Goal: Information Seeking & Learning: Find contact information

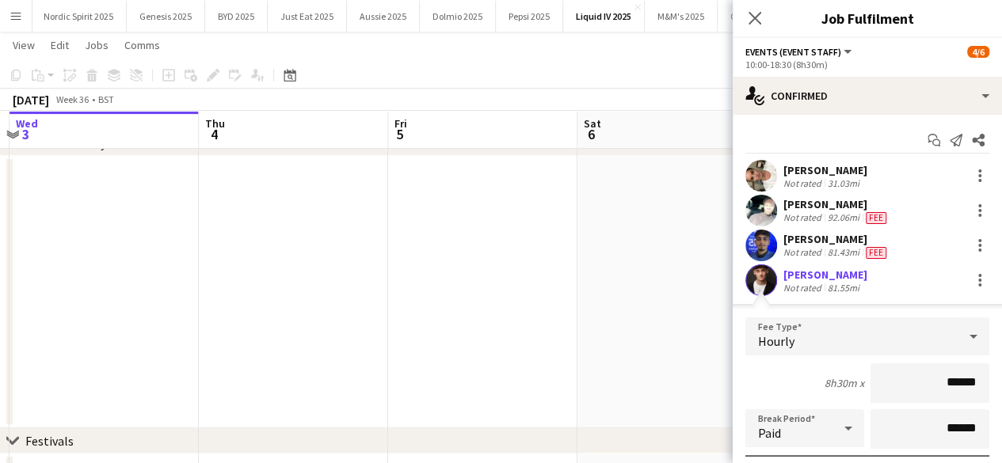
scroll to position [188, 0]
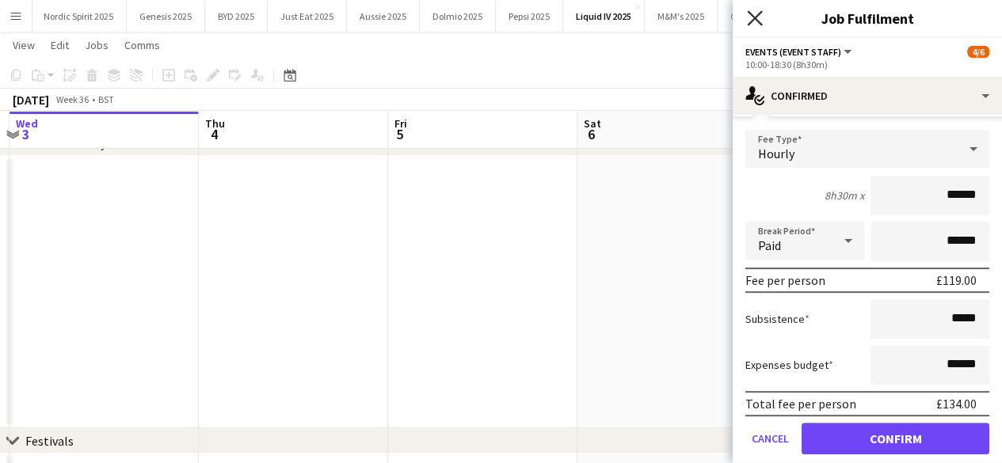
click at [752, 20] on icon at bounding box center [754, 17] width 15 height 15
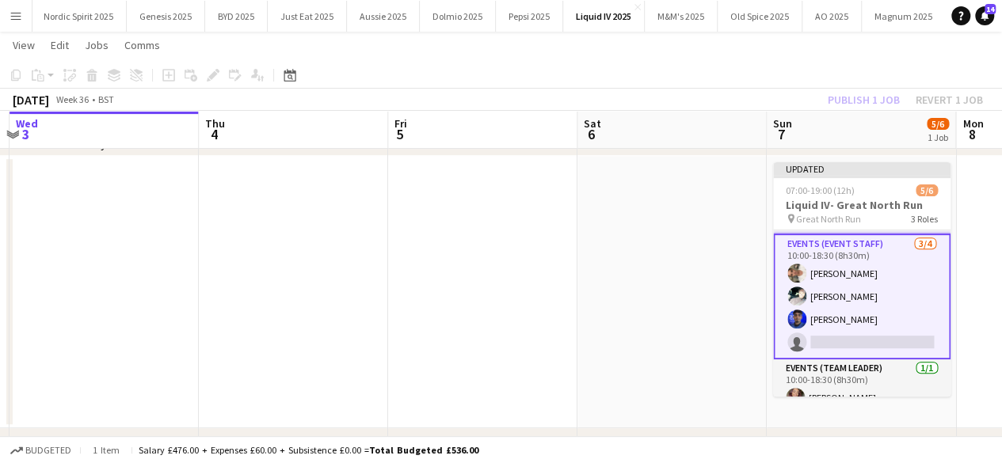
click at [857, 346] on app-card-role "Events (Event Staff) [DATE] 10:00-18:30 (8h30m) [PERSON_NAME] [PERSON_NAME] [PE…" at bounding box center [861, 297] width 177 height 126
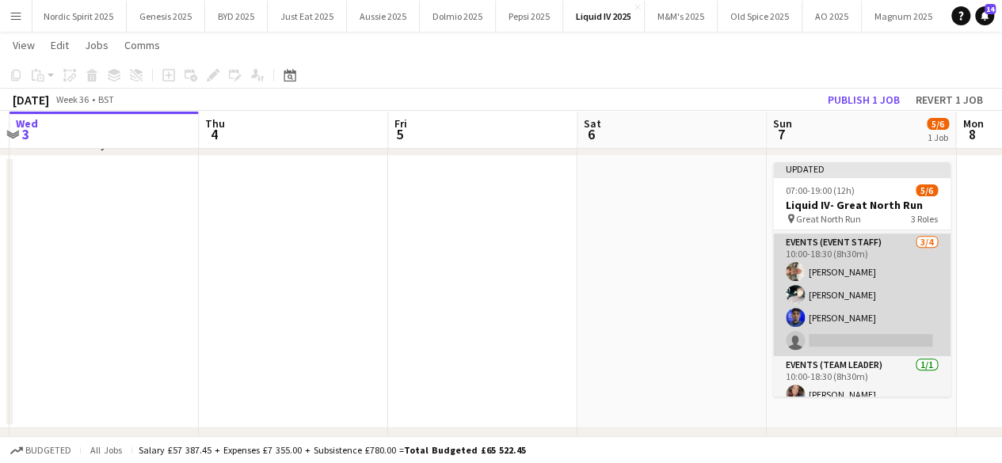
click at [852, 336] on app-card-role "Events (Event Staff) [DATE] 10:00-18:30 (8h30m) [PERSON_NAME] [PERSON_NAME] [PE…" at bounding box center [861, 295] width 177 height 123
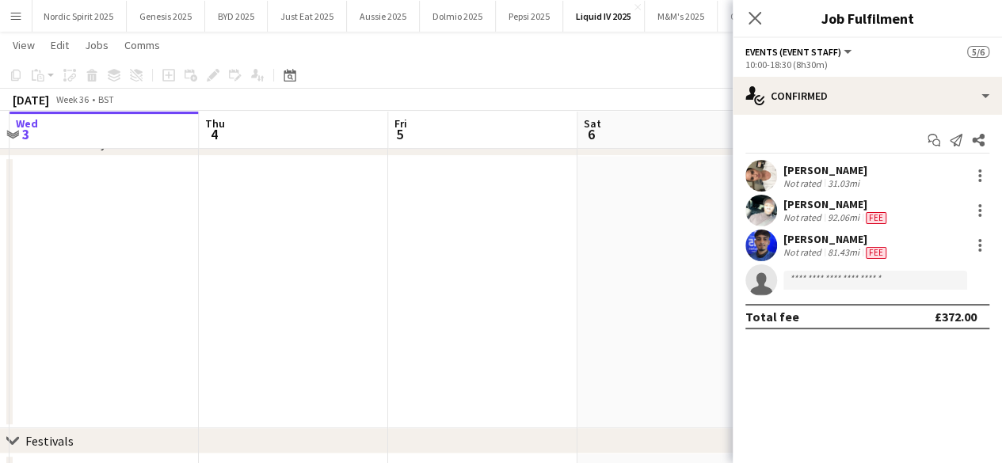
scroll to position [0, 560]
click at [856, 283] on input at bounding box center [876, 280] width 184 height 19
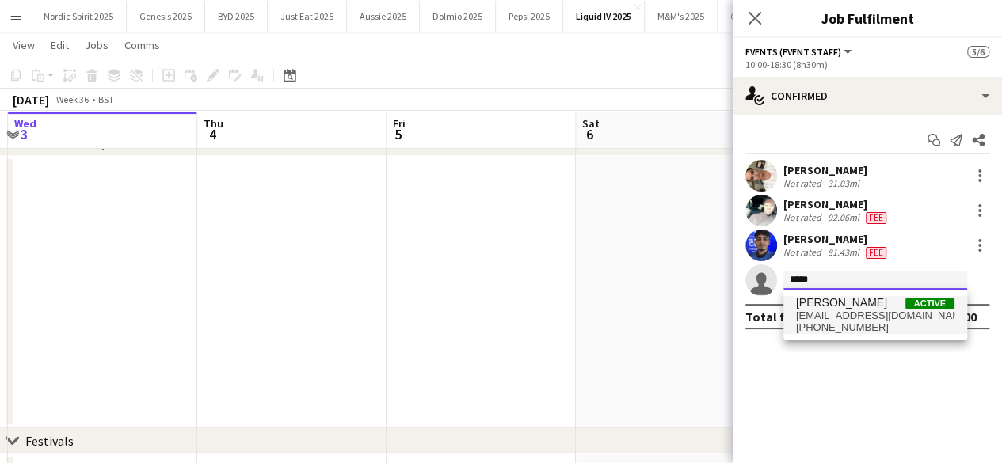
type input "*****"
click at [859, 300] on span "[PERSON_NAME]" at bounding box center [841, 302] width 91 height 13
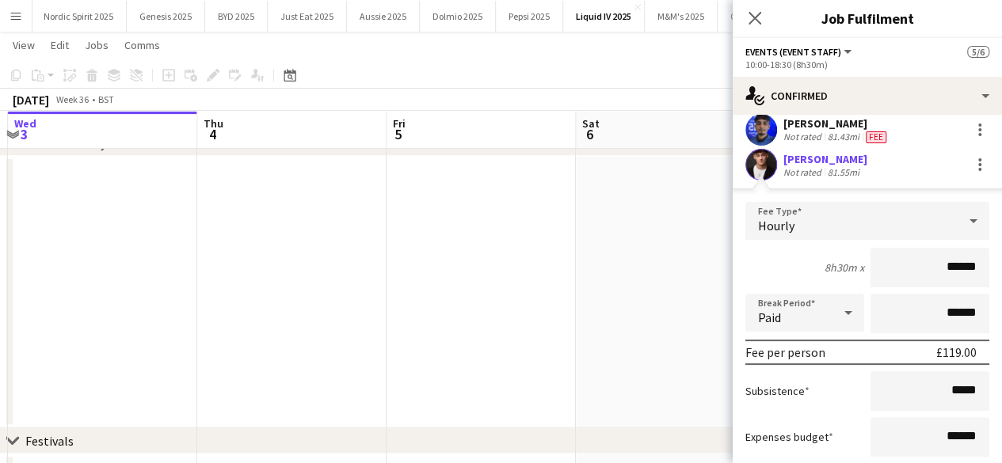
scroll to position [119, 0]
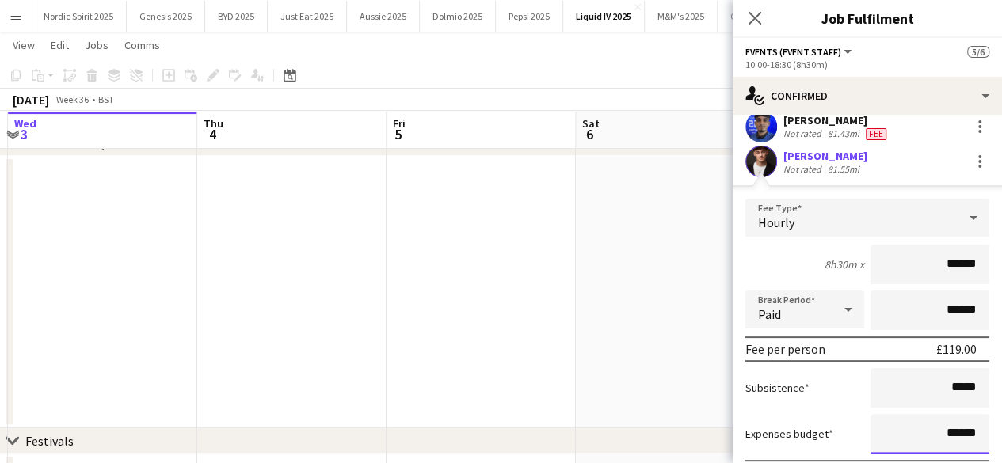
click at [950, 436] on input "******" at bounding box center [930, 434] width 119 height 40
type input "*****"
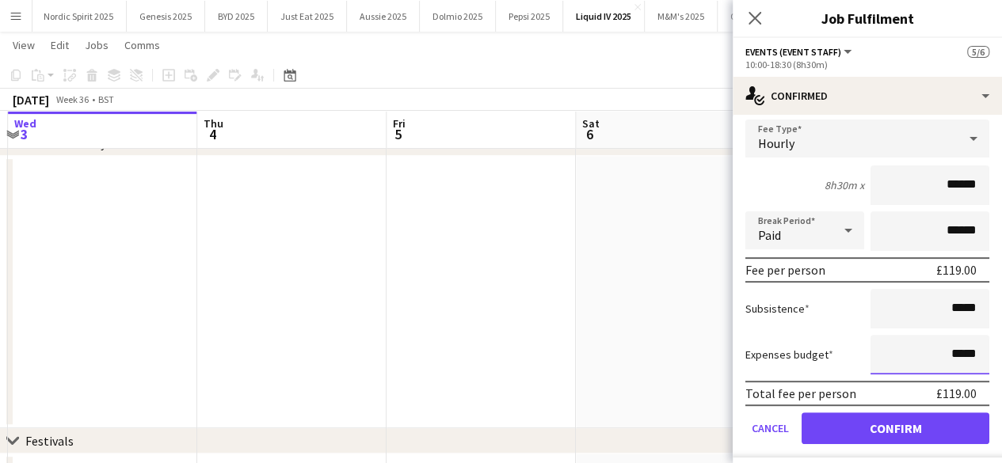
scroll to position [238, 0]
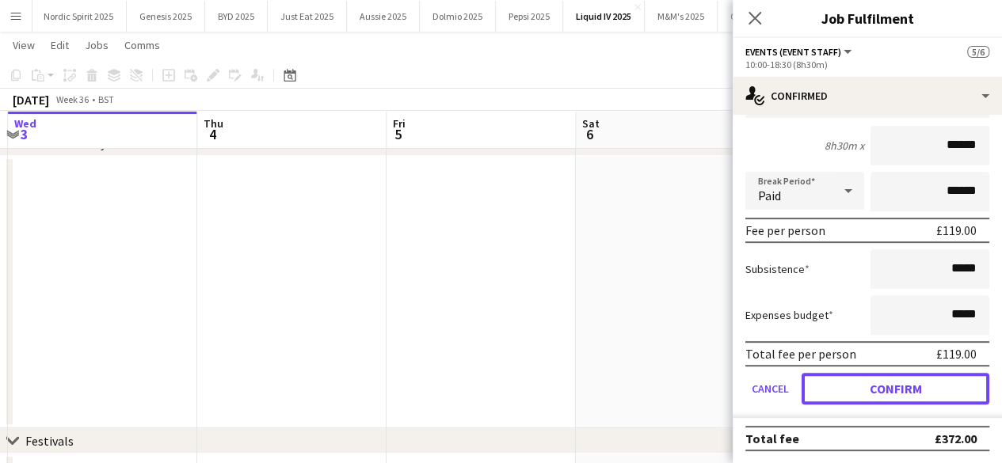
click at [929, 400] on button "Confirm" at bounding box center [896, 389] width 188 height 32
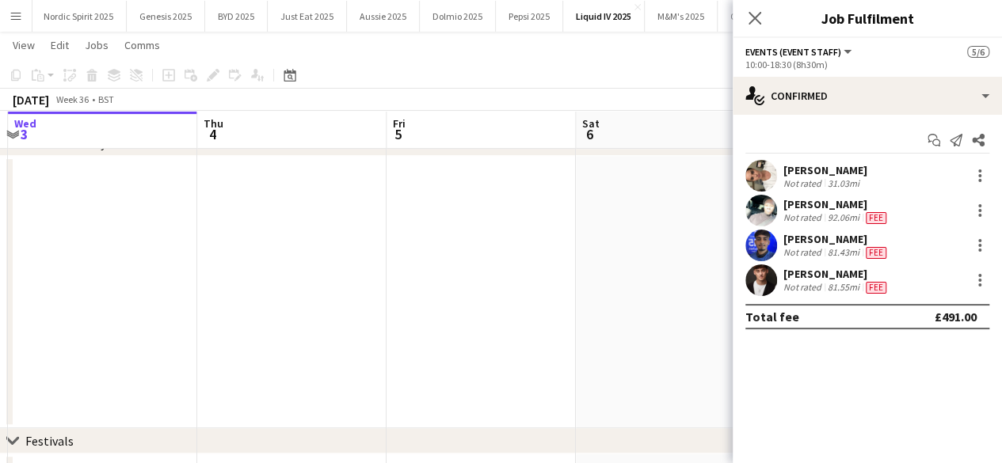
scroll to position [0, 0]
click at [638, 294] on app-date-cell at bounding box center [670, 292] width 189 height 273
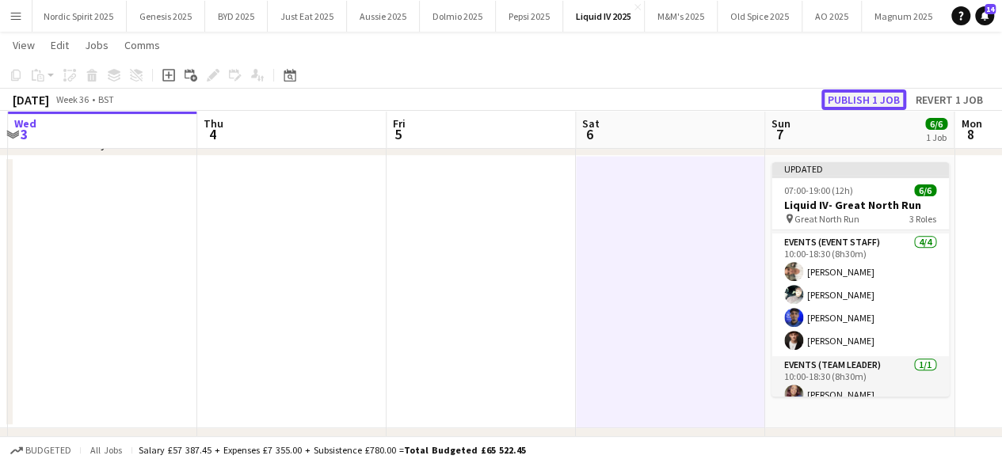
click at [869, 100] on button "Publish 1 job" at bounding box center [864, 100] width 85 height 21
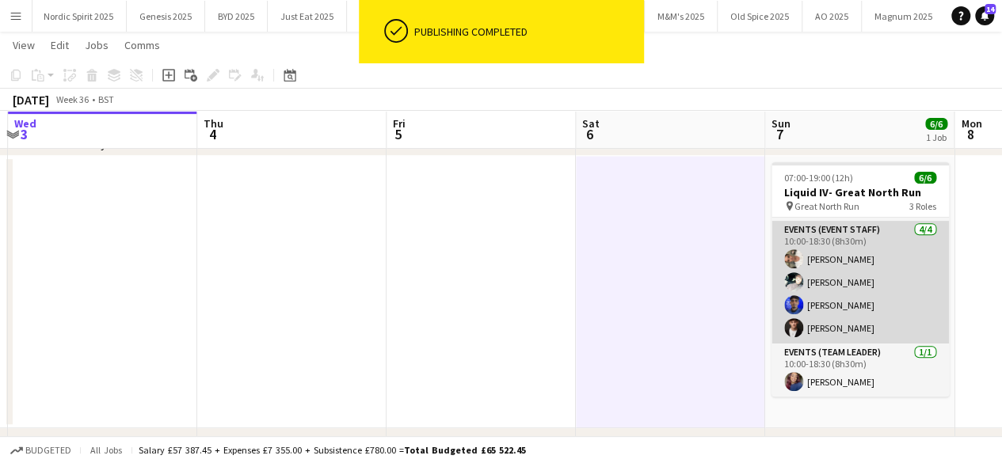
click at [789, 305] on app-user-avatar at bounding box center [793, 305] width 19 height 19
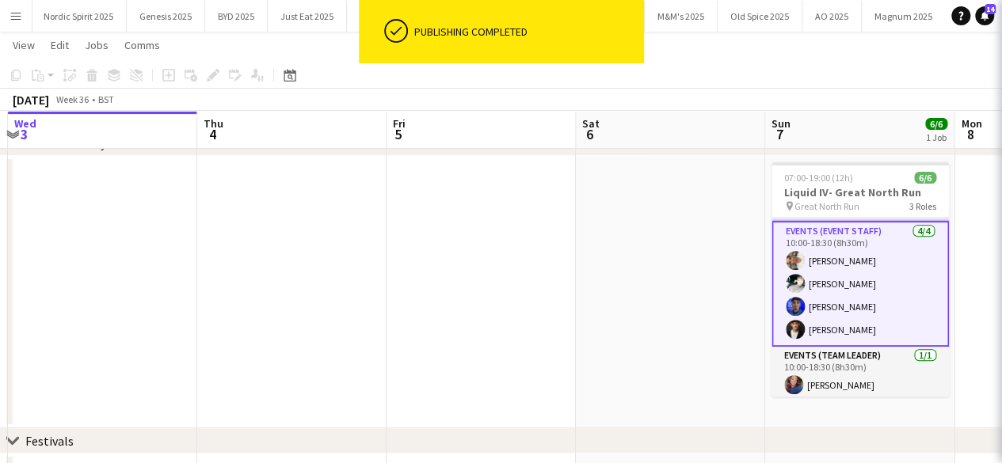
scroll to position [0, 561]
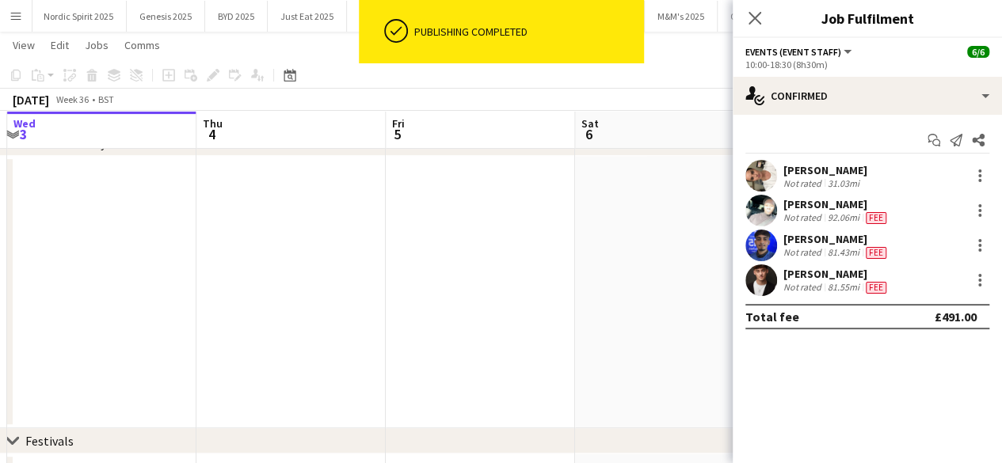
click at [761, 246] on app-user-avatar at bounding box center [761, 246] width 32 height 32
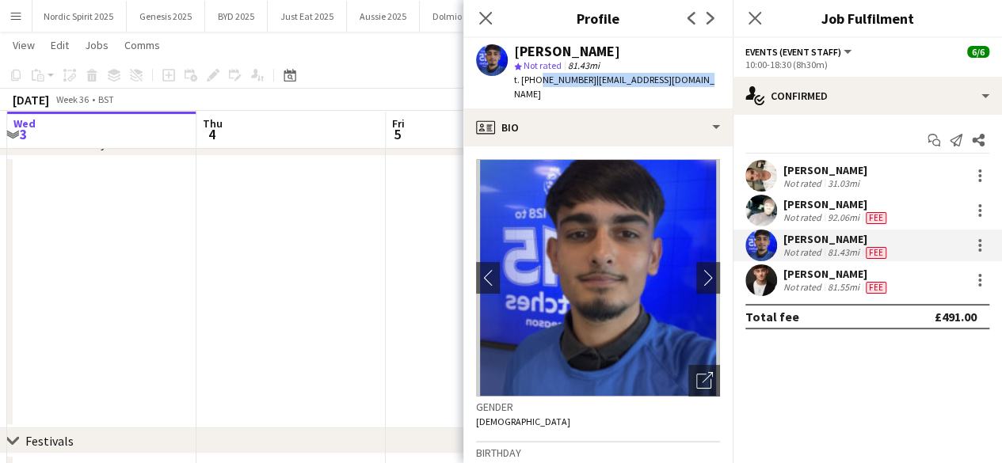
drag, startPoint x: 534, startPoint y: 80, endPoint x: 694, endPoint y: 93, distance: 160.5
click at [694, 93] on div "[PERSON_NAME] [PERSON_NAME] Not rated 81.43mi t. [PHONE_NUMBER] | [EMAIL_ADDRES…" at bounding box center [597, 73] width 269 height 71
copy div "7718479221 | [EMAIL_ADDRESS][DOMAIN_NAME]"
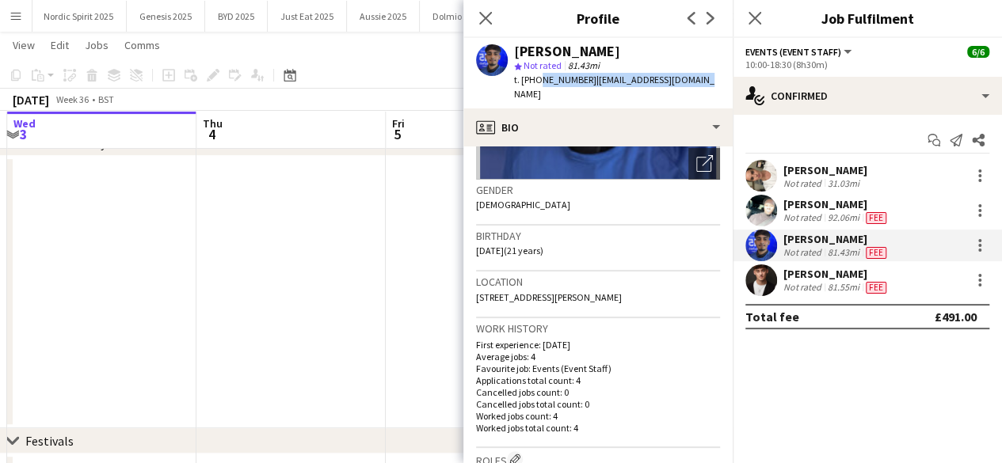
scroll to position [222, 0]
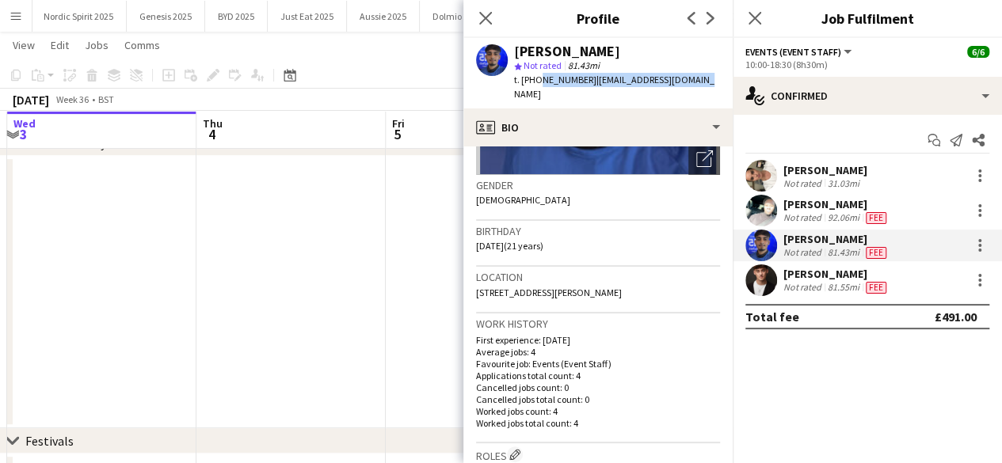
drag, startPoint x: 646, startPoint y: 280, endPoint x: 644, endPoint y: 269, distance: 11.3
click at [644, 269] on div "Location [STREET_ADDRESS][PERSON_NAME]" at bounding box center [598, 290] width 244 height 46
copy div "[STREET_ADDRESS][PERSON_NAME]"
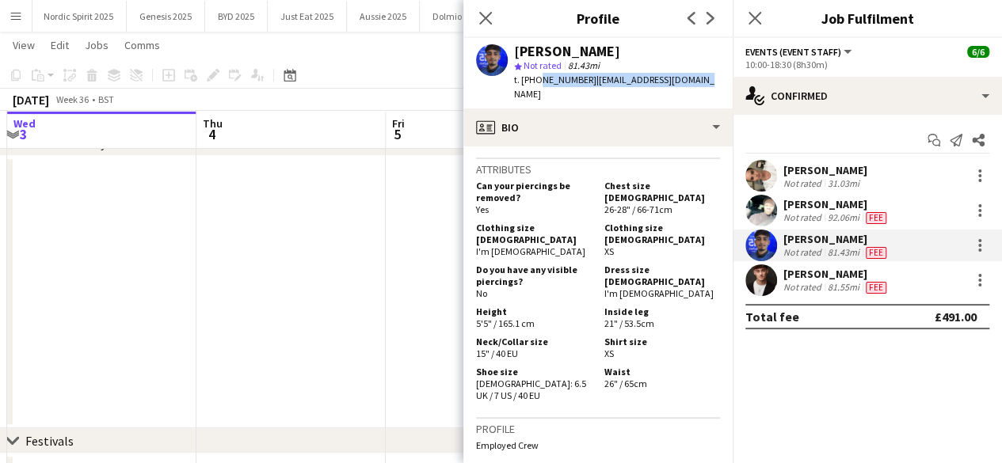
scroll to position [696, 0]
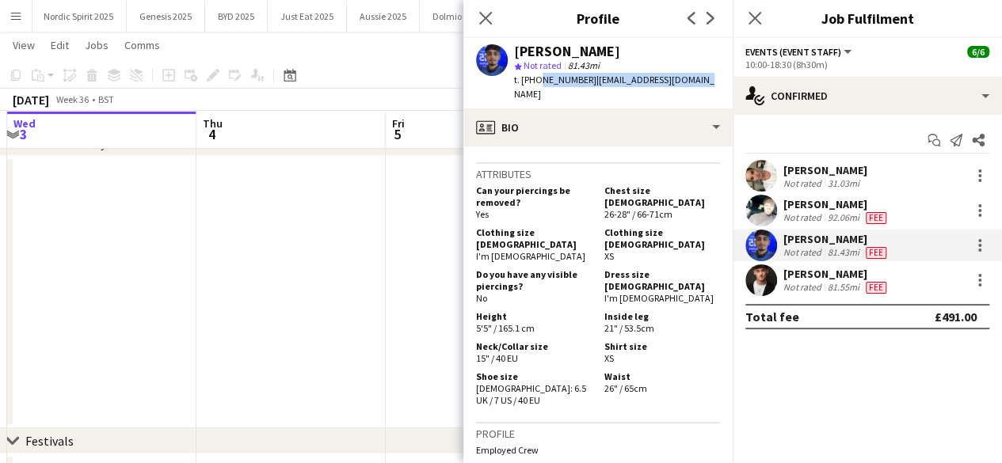
click at [425, 267] on app-date-cell at bounding box center [480, 292] width 189 height 273
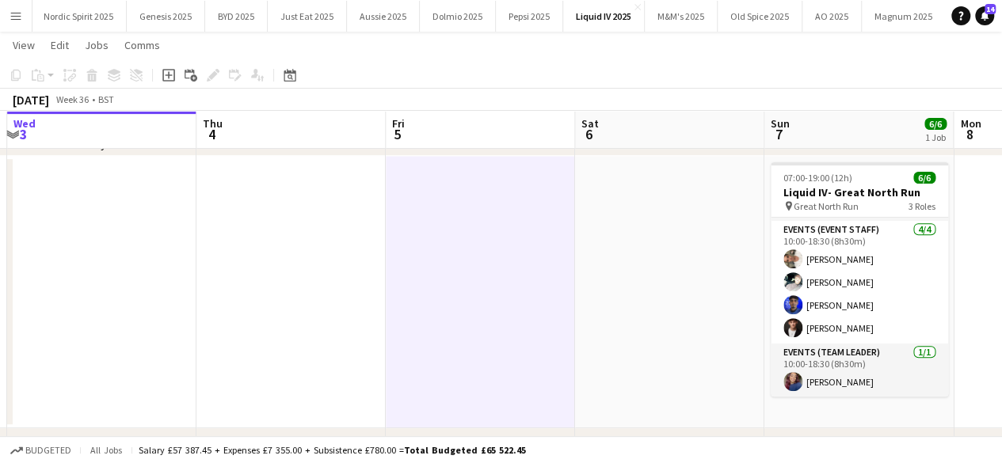
click at [19, 19] on app-icon "Menu" at bounding box center [16, 16] width 13 height 13
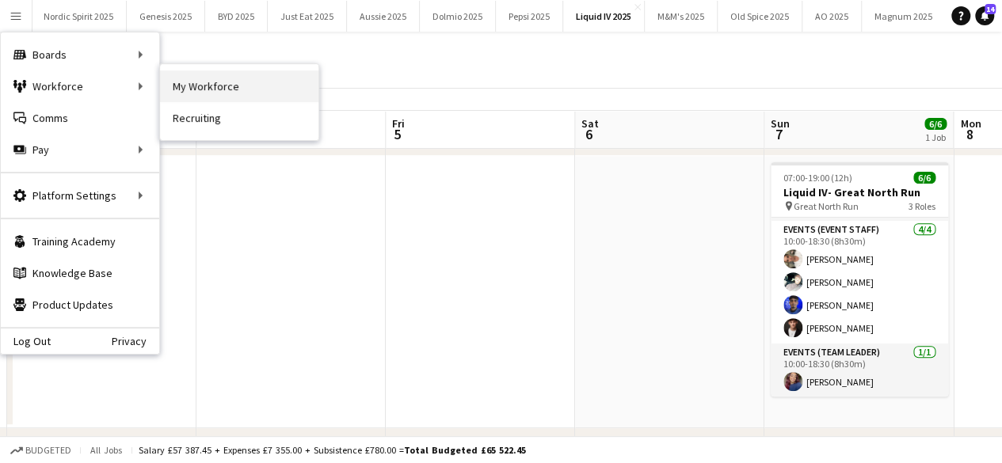
click at [185, 82] on link "My Workforce" at bounding box center [239, 87] width 158 height 32
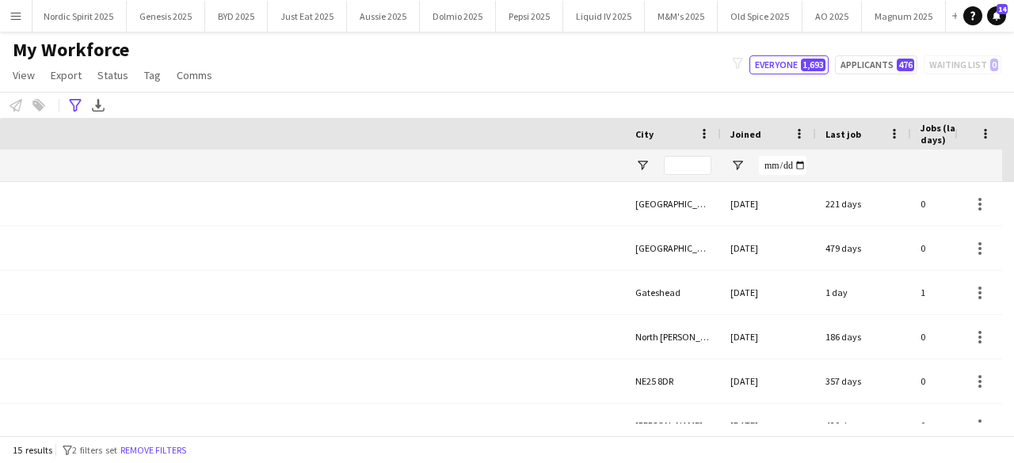
scroll to position [0, 835]
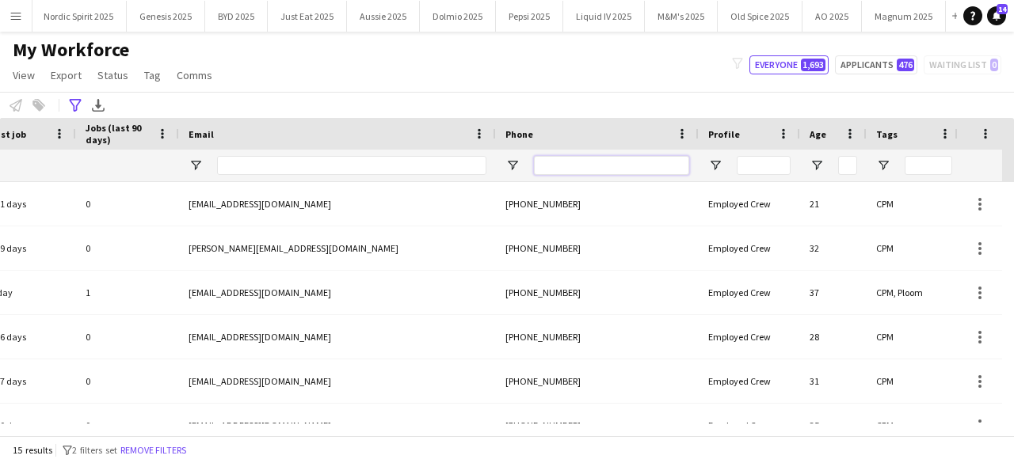
click at [651, 167] on input "Phone Filter Input" at bounding box center [611, 165] width 155 height 19
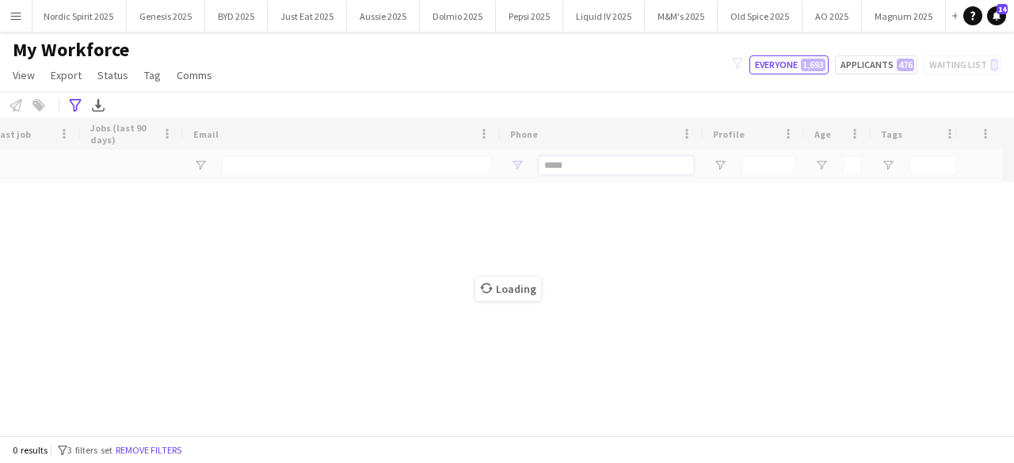
scroll to position [0, 830]
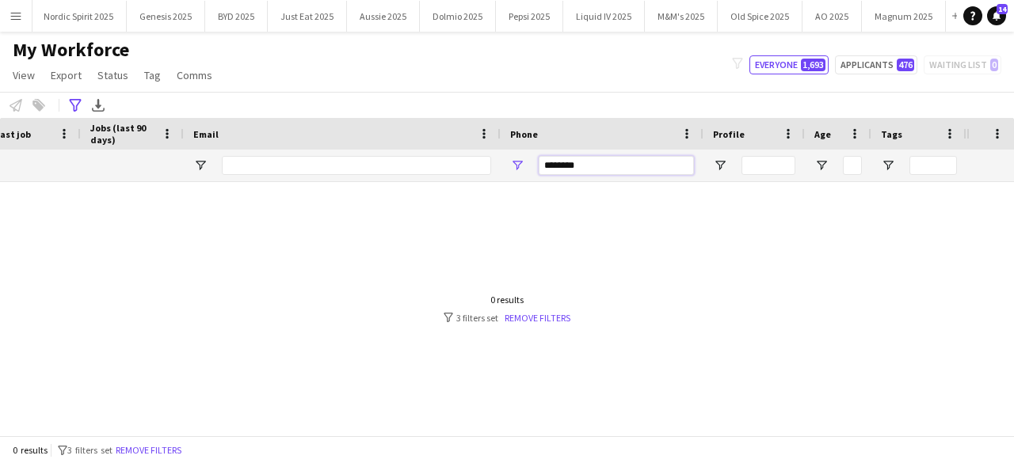
type input "********"
click at [559, 324] on div at bounding box center [483, 303] width 967 height 242
click at [556, 317] on link "Remove filters" at bounding box center [538, 318] width 66 height 12
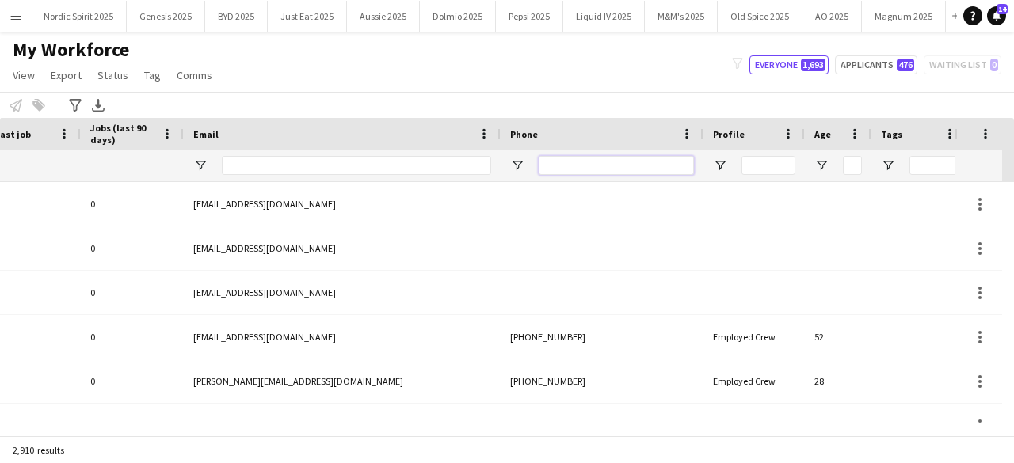
click at [618, 162] on input "Phone Filter Input" at bounding box center [616, 165] width 155 height 19
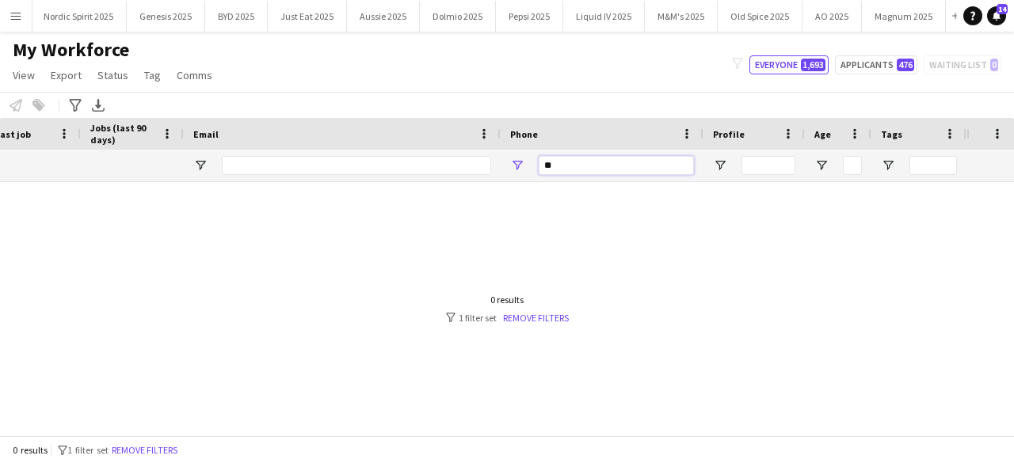
type input "*"
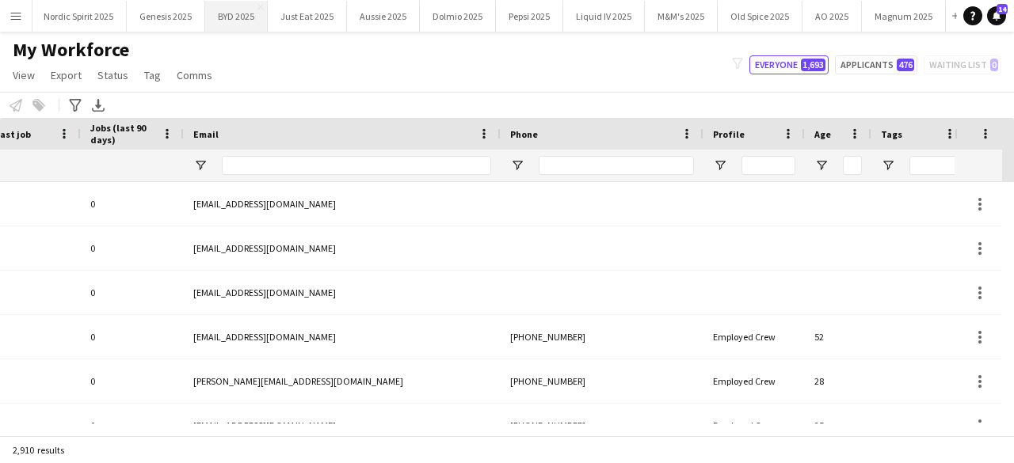
click at [219, 21] on button "BYD 2025 Close" at bounding box center [236, 16] width 63 height 31
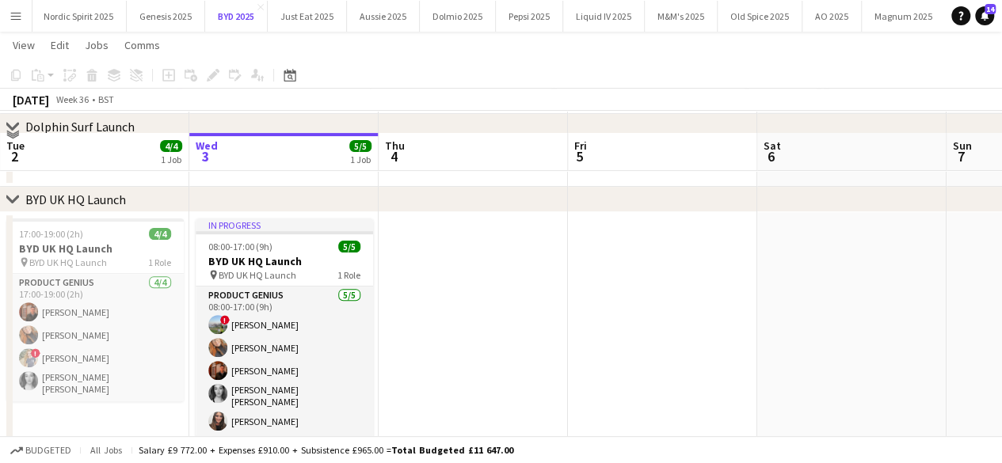
scroll to position [212, 0]
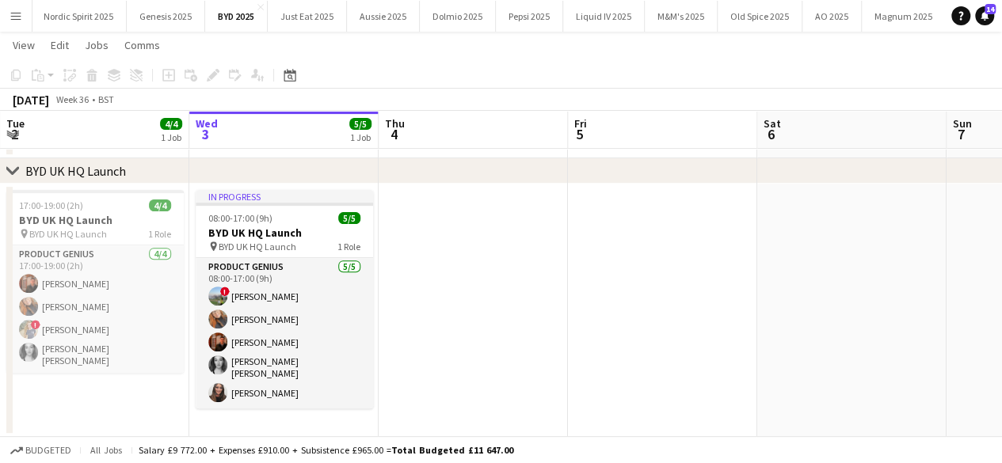
click at [27, 12] on button "Menu" at bounding box center [16, 16] width 32 height 32
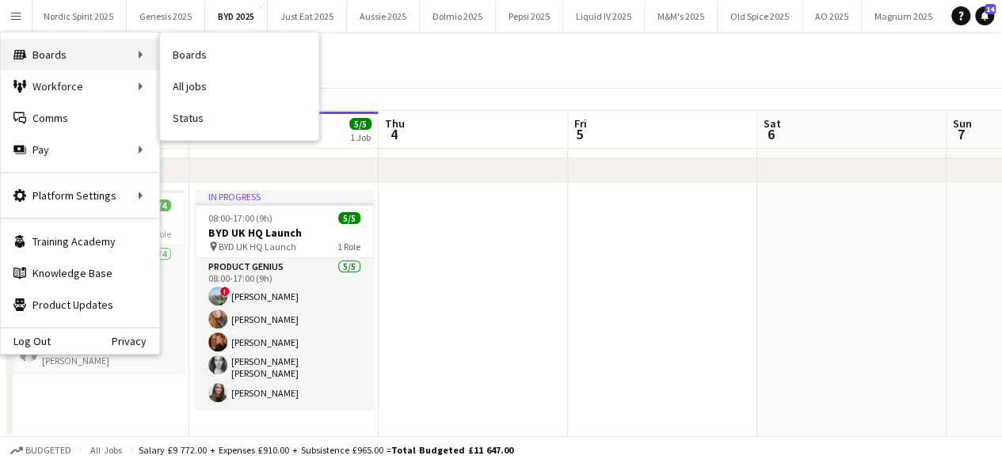
drag, startPoint x: 159, startPoint y: 82, endPoint x: 141, endPoint y: 63, distance: 26.9
click at [141, 63] on div "Boards Boards Boards All jobs Status Workforce Workforce My Workforce Recruitin…" at bounding box center [80, 101] width 158 height 139
click at [195, 76] on link "All jobs" at bounding box center [239, 87] width 158 height 32
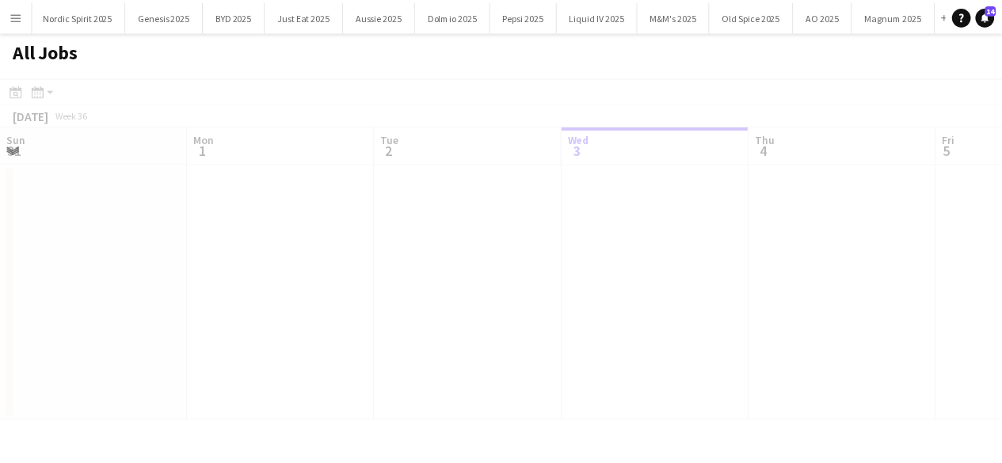
scroll to position [0, 379]
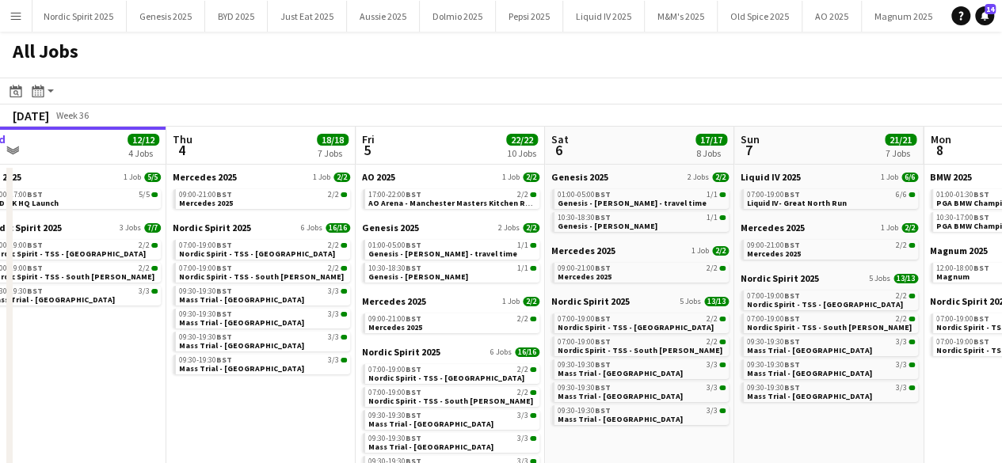
drag, startPoint x: 409, startPoint y: 410, endPoint x: 196, endPoint y: 426, distance: 213.8
click at [196, 426] on app-calendar-viewport "Sun 31 16/16 6 Jobs Mon 1 10/10 4 Jobs Tue 2 11/11 4 Jobs Wed 3 12/12 4 Jobs Th…" at bounding box center [501, 425] width 1002 height 597
click at [250, 203] on link "09:00-21:00 BST 2/2 Mercedes 2025" at bounding box center [262, 198] width 168 height 18
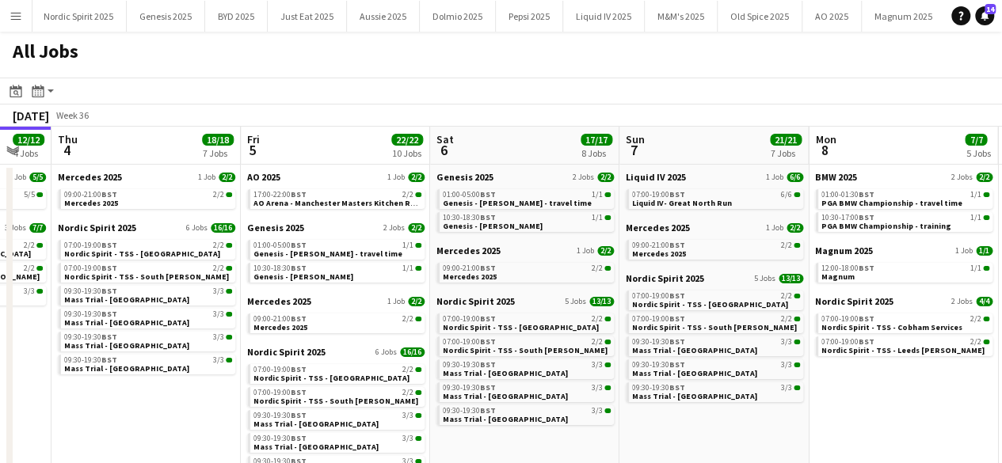
drag, startPoint x: 250, startPoint y: 418, endPoint x: 135, endPoint y: 396, distance: 116.8
click at [135, 396] on app-calendar-viewport "Sun 31 16/16 6 Jobs Mon 1 10/10 4 Jobs Tue 2 11/11 4 Jobs Wed 3 12/12 4 Jobs Th…" at bounding box center [501, 425] width 1002 height 597
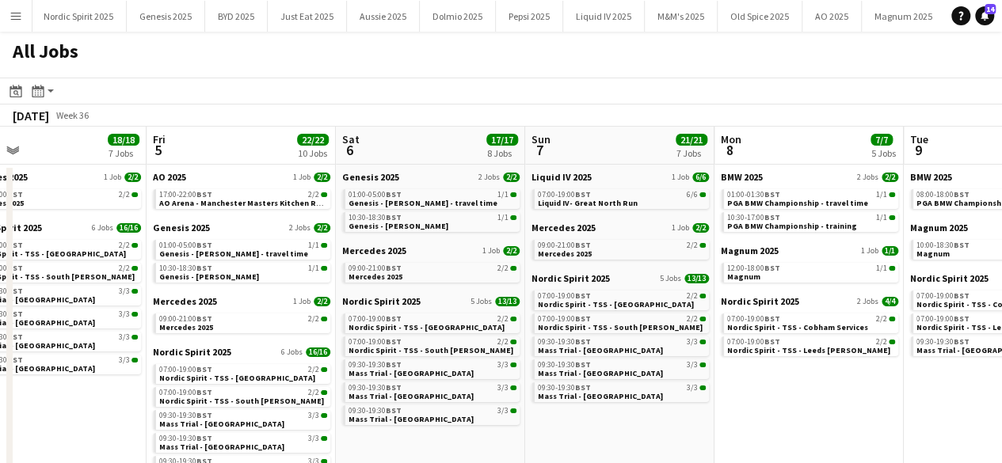
scroll to position [0, 423]
drag, startPoint x: 168, startPoint y: 397, endPoint x: 73, endPoint y: 414, distance: 96.7
click at [73, 414] on app-calendar-viewport "Tue 2 11/11 4 Jobs Wed 3 12/12 4 Jobs Thu 4 18/18 7 Jobs Fri 5 22/22 10 Jobs Sa…" at bounding box center [501, 425] width 1002 height 597
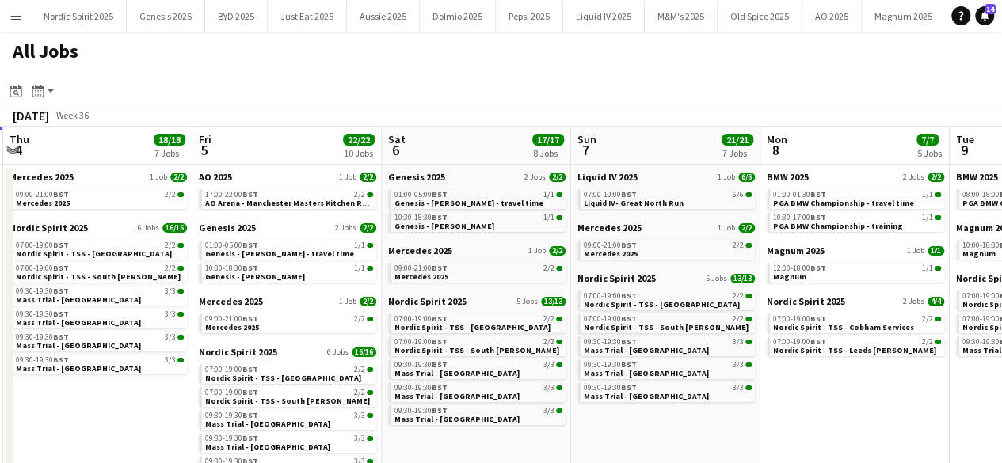
drag, startPoint x: 73, startPoint y: 414, endPoint x: 130, endPoint y: 411, distance: 57.1
click at [125, 412] on app-calendar-viewport "Tue 2 11/11 4 Jobs Wed 3 12/12 4 Jobs Thu 4 18/18 7 Jobs Fri 5 22/22 10 Jobs Sa…" at bounding box center [501, 425] width 1002 height 597
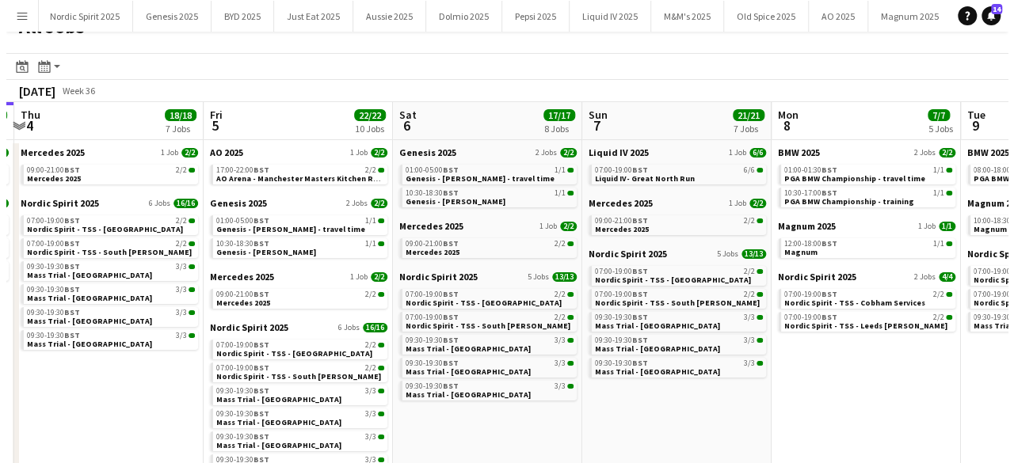
scroll to position [0, 0]
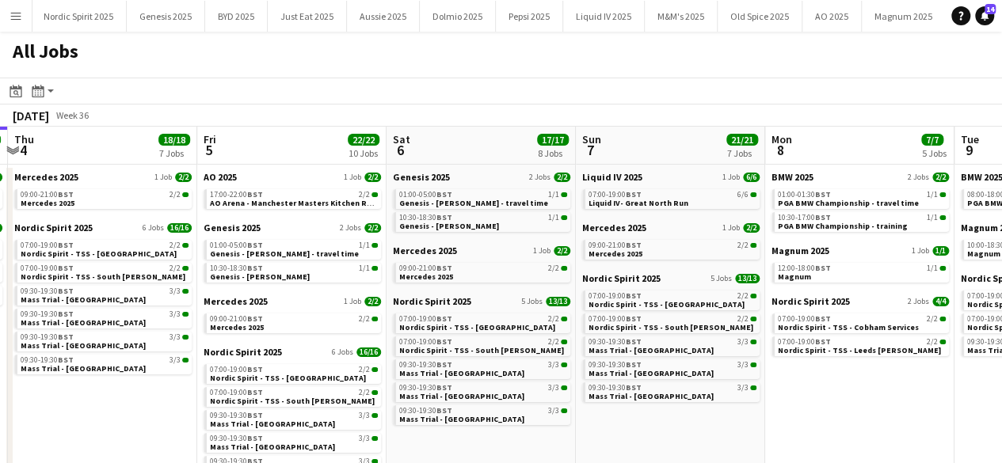
click at [25, 15] on button "Menu" at bounding box center [16, 16] width 32 height 32
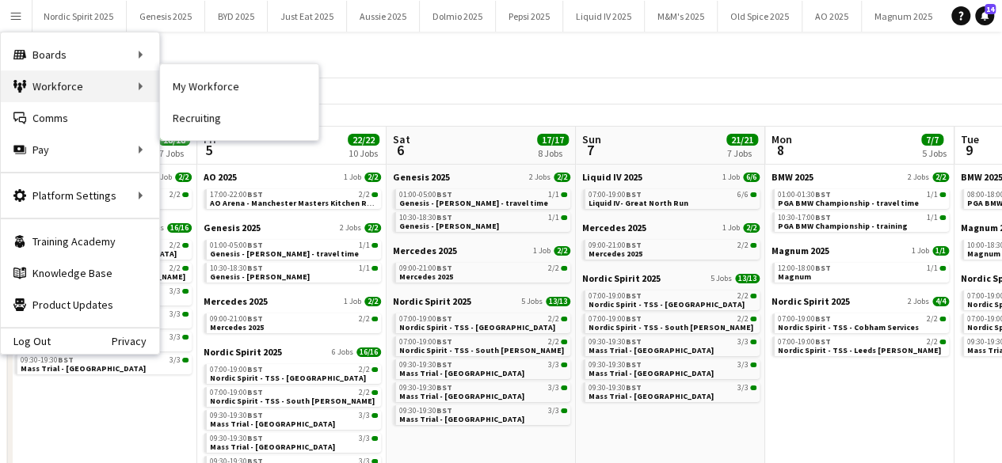
click at [158, 90] on div "Workforce Workforce" at bounding box center [80, 87] width 158 height 32
click at [179, 83] on link "My Workforce" at bounding box center [239, 87] width 158 height 32
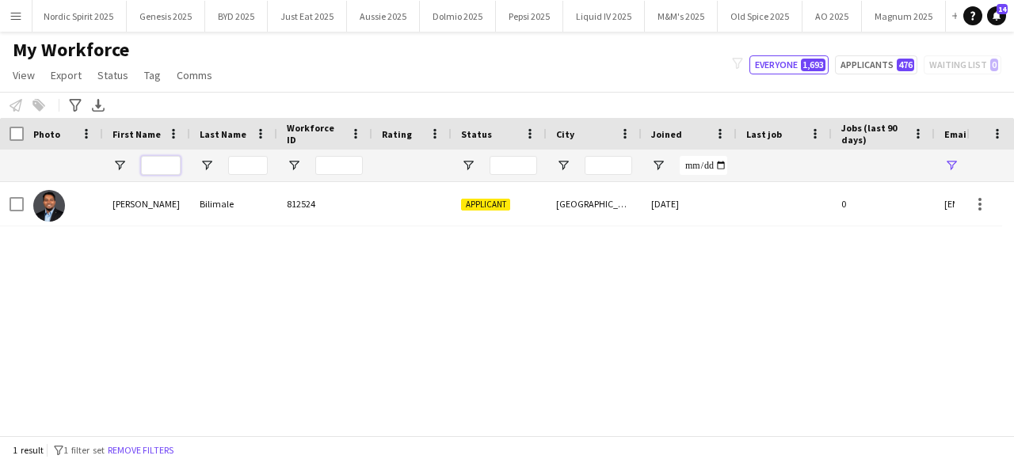
click at [162, 163] on input "First Name Filter Input" at bounding box center [161, 165] width 40 height 19
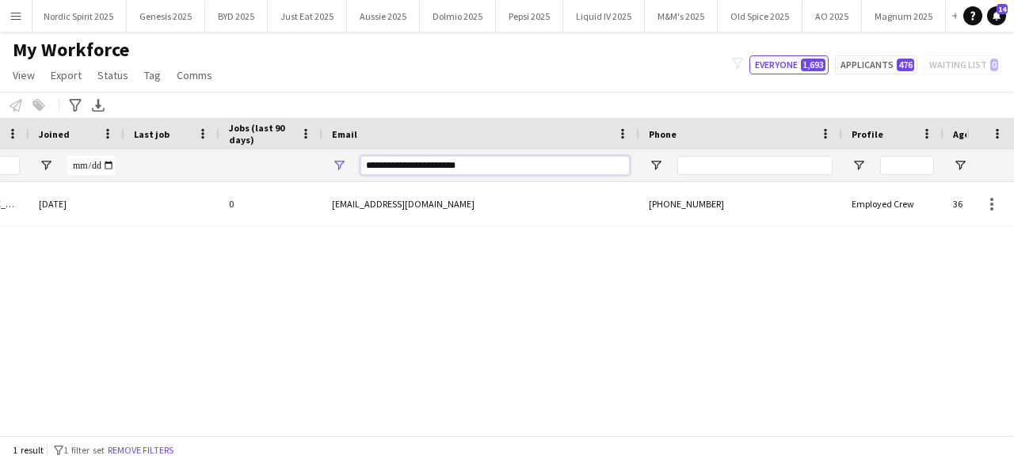
click at [571, 164] on input "**********" at bounding box center [494, 165] width 269 height 19
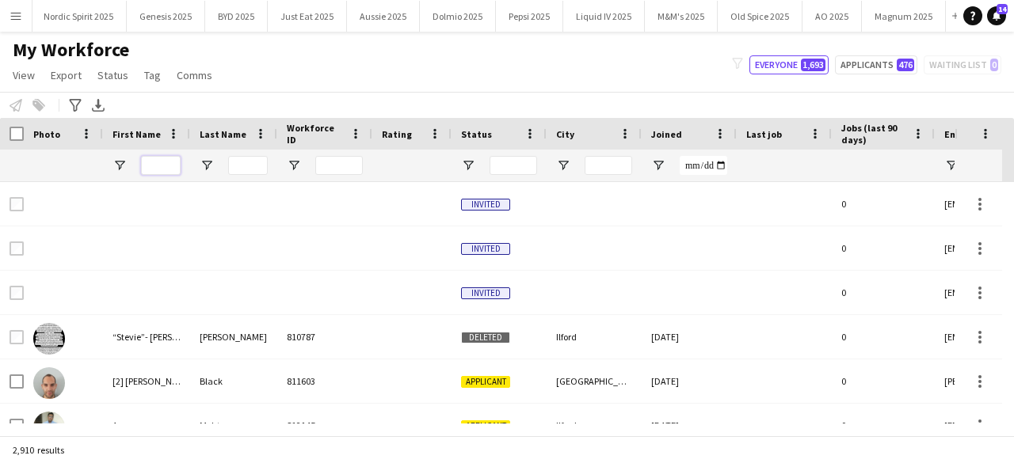
click at [163, 168] on input "First Name Filter Input" at bounding box center [161, 165] width 40 height 19
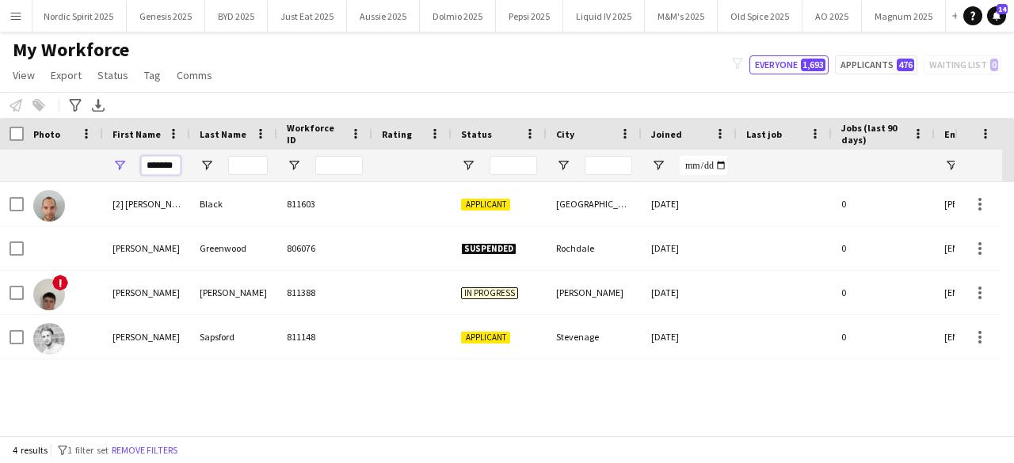
type input "*******"
click at [247, 161] on input "Last Name Filter Input" at bounding box center [248, 165] width 40 height 19
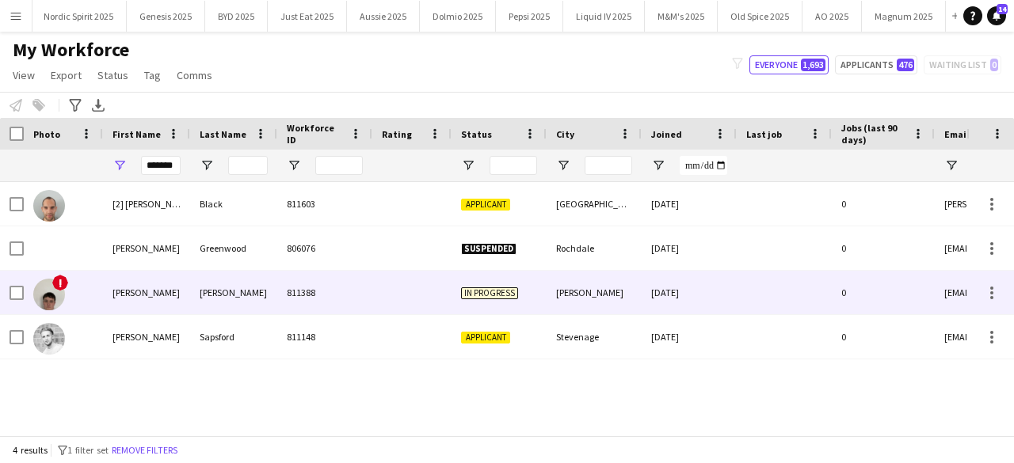
click at [44, 291] on img at bounding box center [49, 295] width 32 height 32
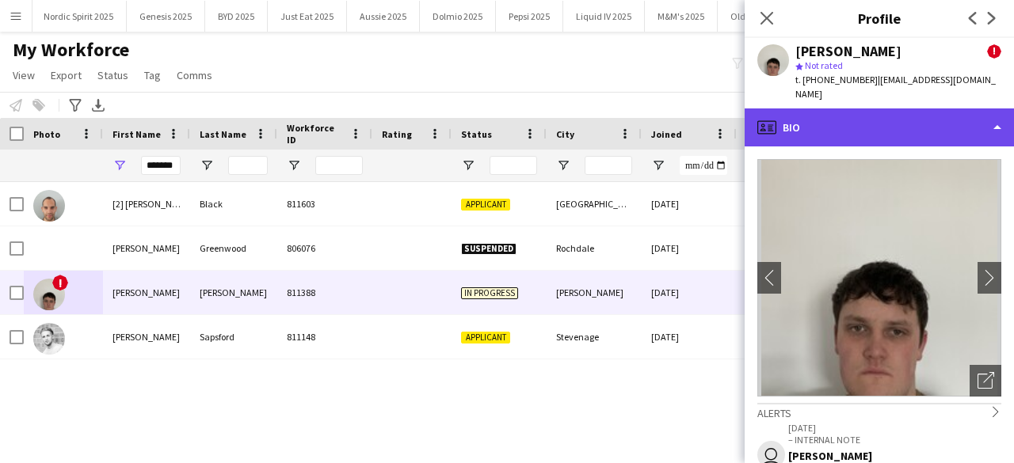
click at [998, 126] on div "profile Bio" at bounding box center [879, 128] width 269 height 38
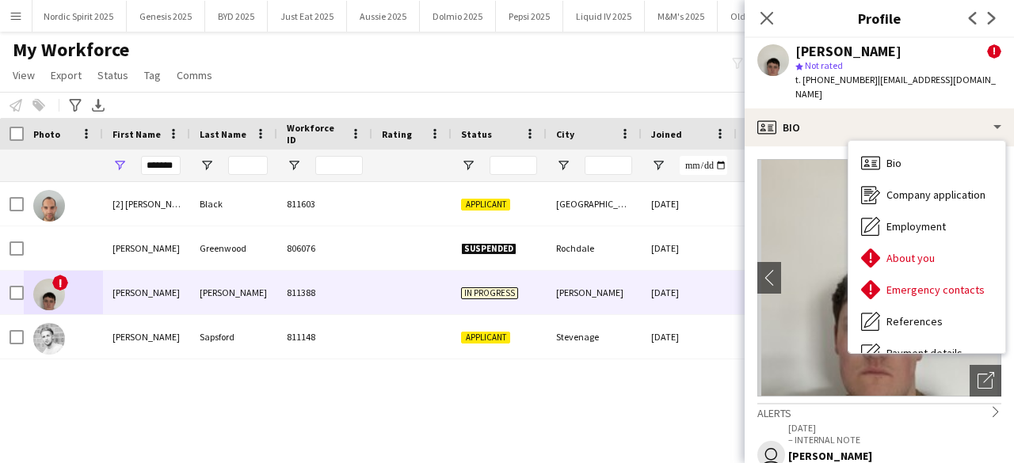
click at [786, 290] on app-crew-profile-bio "chevron-left chevron-right Open photos pop-in Alerts chevron-right user [DATE] …" at bounding box center [879, 305] width 269 height 317
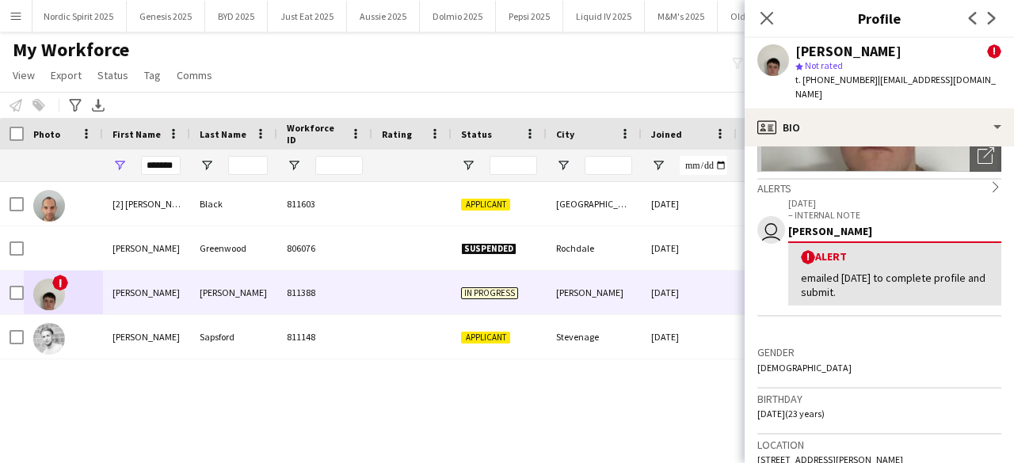
scroll to position [236, 0]
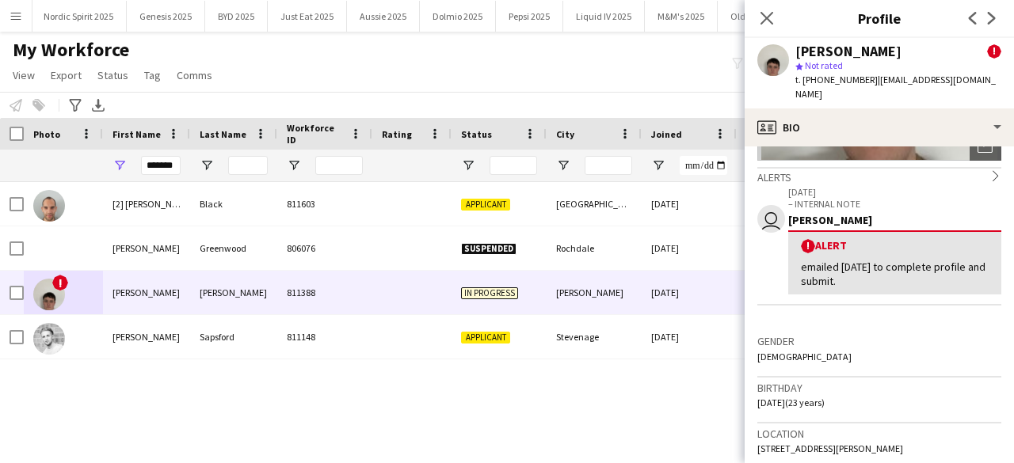
drag, startPoint x: 767, startPoint y: 13, endPoint x: 873, endPoint y: 280, distance: 286.6
click at [868, 278] on app-crew-profile "Close pop-in Profile Previous Next [PERSON_NAME] ! star Not rated t. [PHONE_NUM…" at bounding box center [879, 231] width 269 height 463
drag, startPoint x: 884, startPoint y: 262, endPoint x: 841, endPoint y: 265, distance: 42.9
click at [841, 265] on div "emailed [DATE] to complete profile and submit." at bounding box center [895, 274] width 188 height 29
copy div "[DATE]"
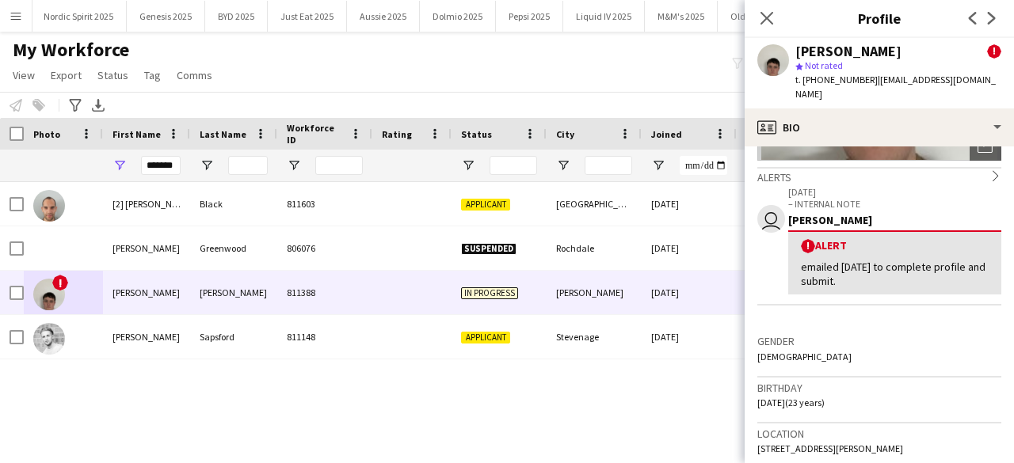
click at [873, 191] on p "[DATE]" at bounding box center [894, 192] width 213 height 12
click at [767, 19] on icon at bounding box center [766, 17] width 15 height 15
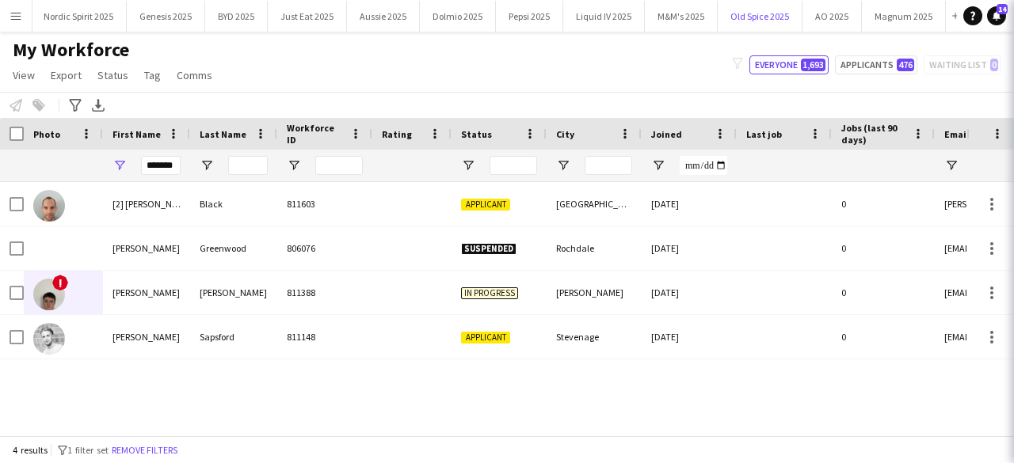
click at [767, 19] on button "Old Spice 2025 Close" at bounding box center [760, 16] width 85 height 31
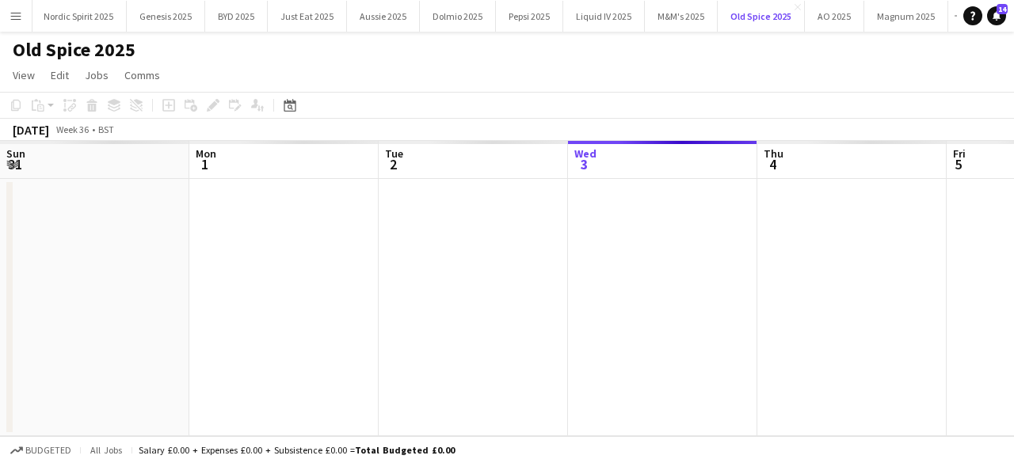
scroll to position [0, 379]
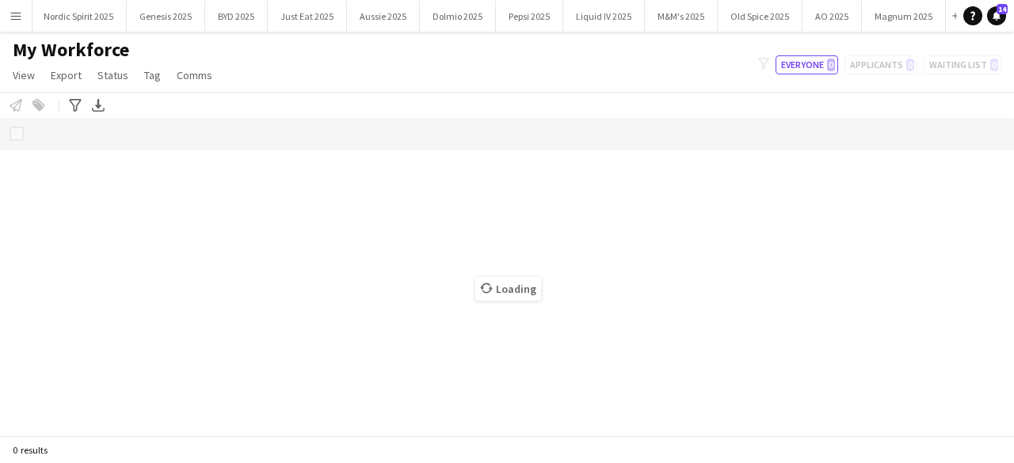
click at [22, 23] on button "Menu" at bounding box center [16, 16] width 32 height 32
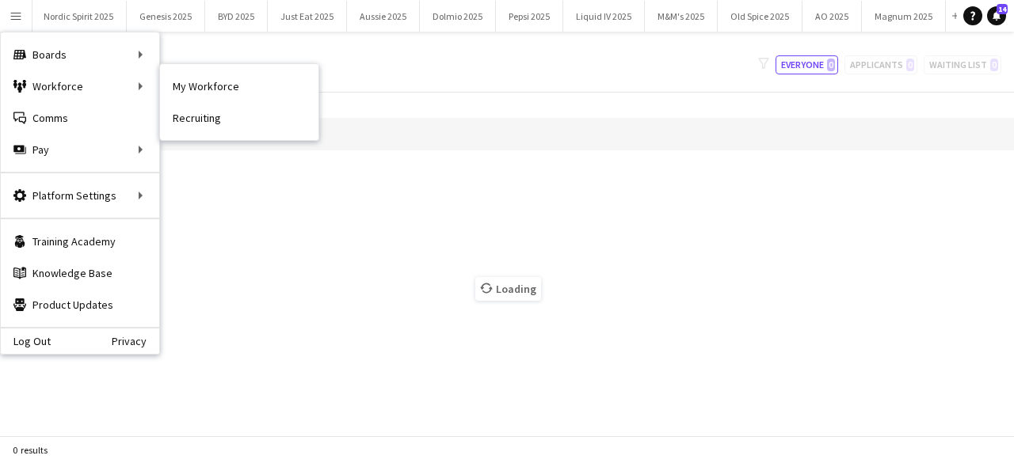
click at [174, 81] on link "My Workforce" at bounding box center [239, 87] width 158 height 32
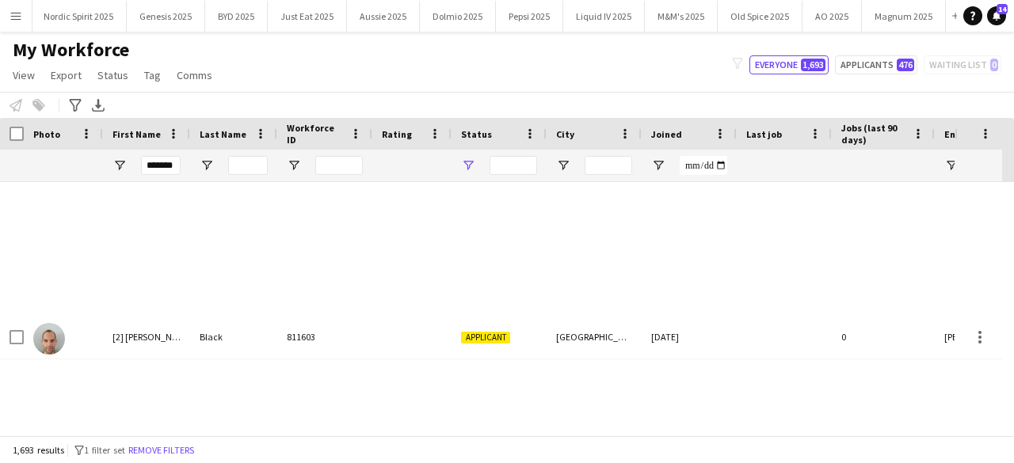
type input "**********"
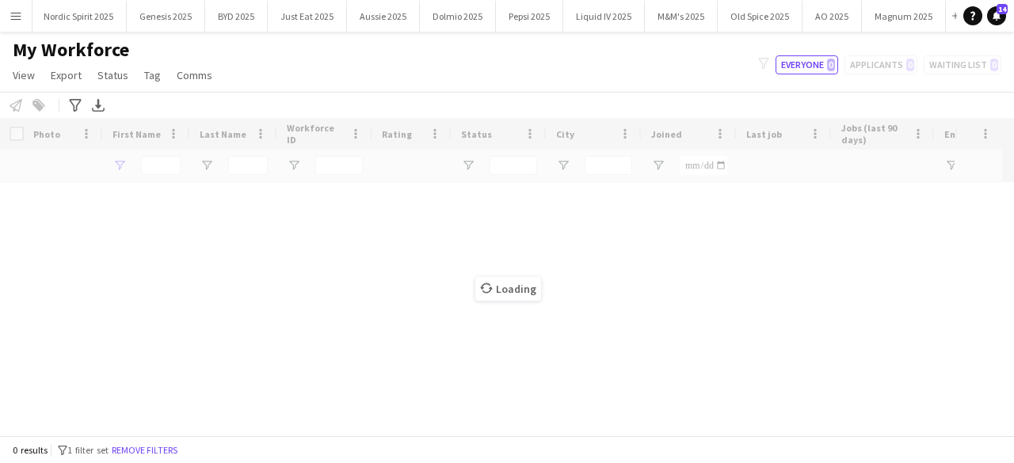
type input "*******"
click at [241, 157] on div "Loading" at bounding box center [507, 277] width 1014 height 318
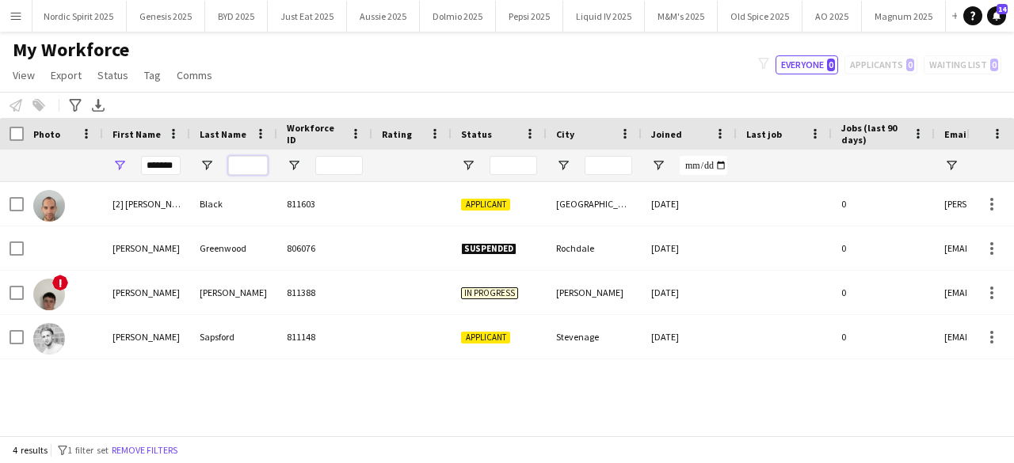
click at [241, 167] on input "Last Name Filter Input" at bounding box center [248, 165] width 40 height 19
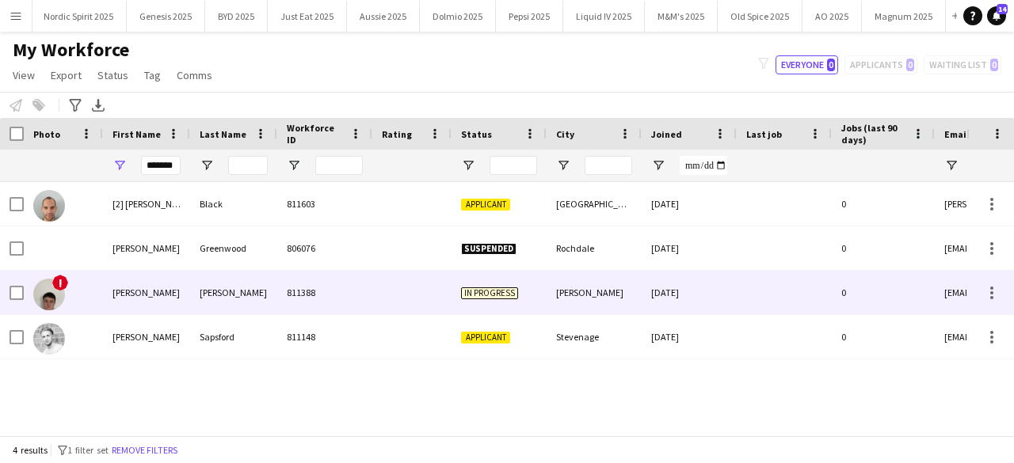
click at [58, 293] on img at bounding box center [49, 295] width 32 height 32
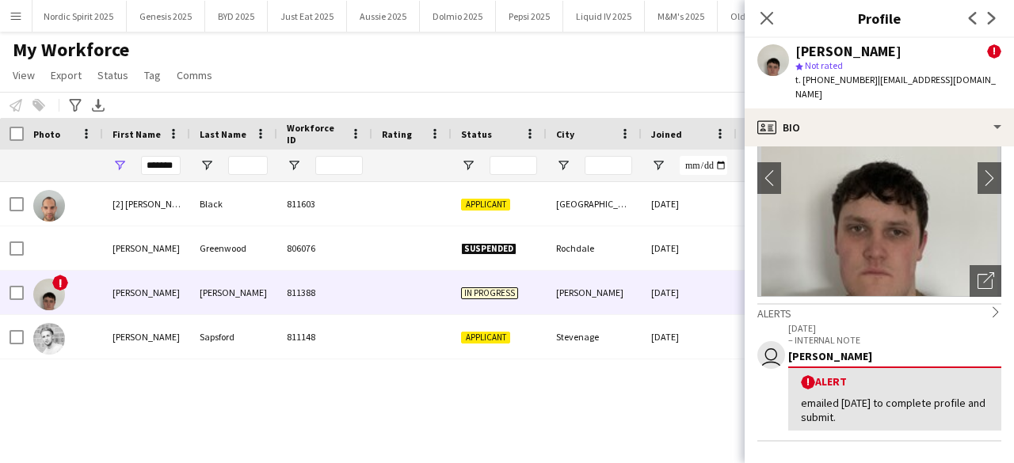
scroll to position [103, 0]
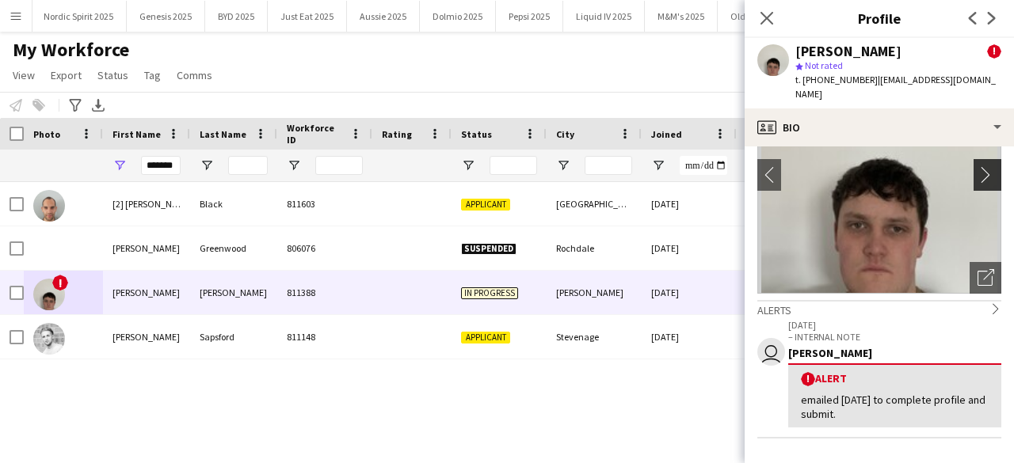
click at [978, 176] on app-icon "chevron-right" at bounding box center [990, 174] width 25 height 17
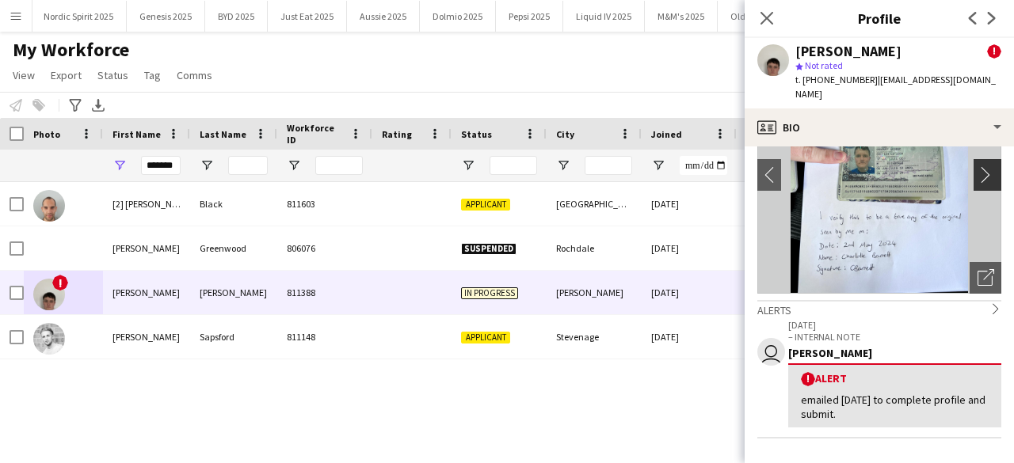
click at [978, 176] on app-icon "chevron-right" at bounding box center [990, 174] width 25 height 17
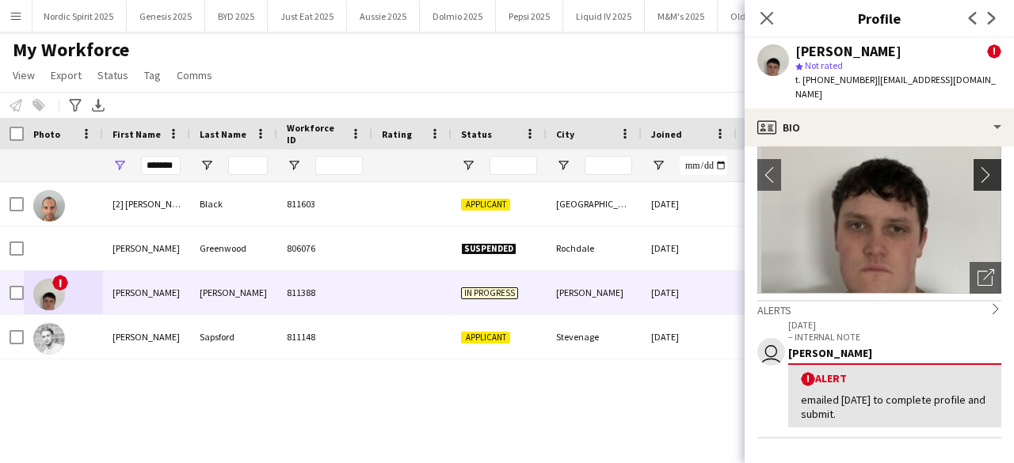
click at [978, 176] on app-icon "chevron-right" at bounding box center [990, 174] width 25 height 17
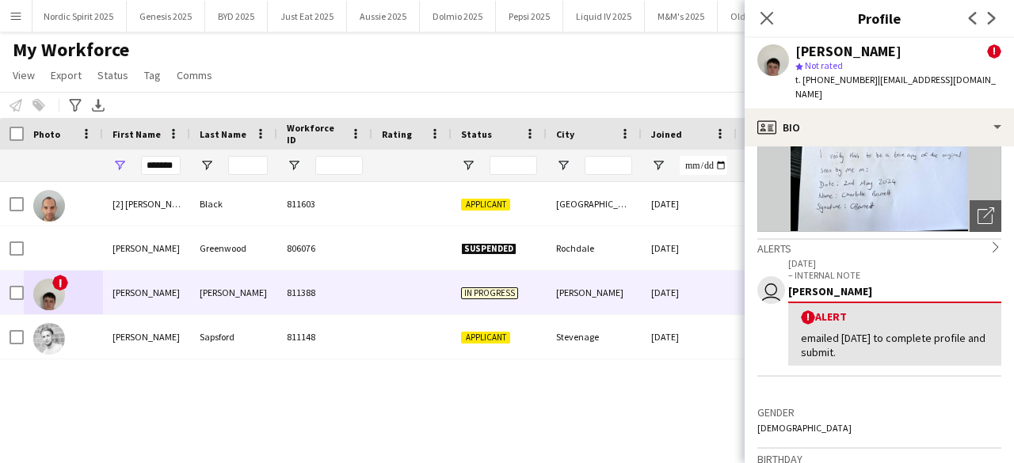
scroll to position [0, 0]
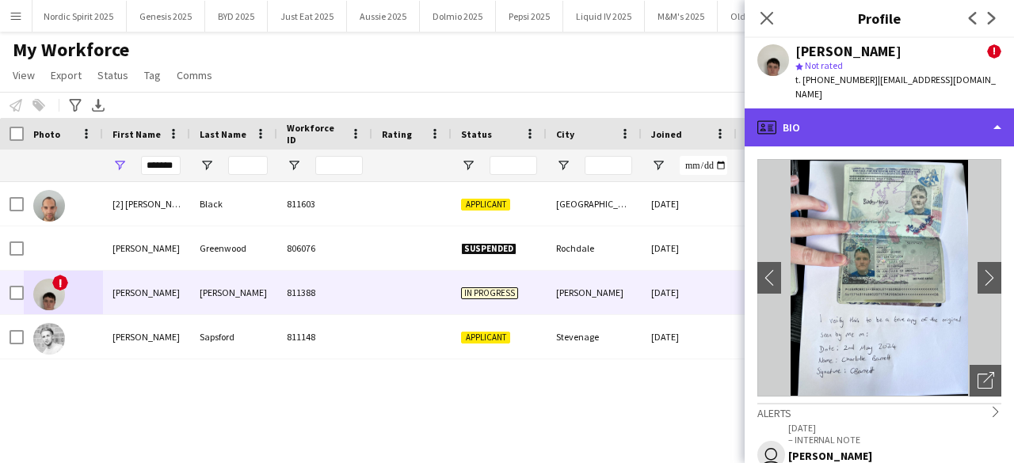
click at [993, 119] on div "profile Bio" at bounding box center [879, 128] width 269 height 38
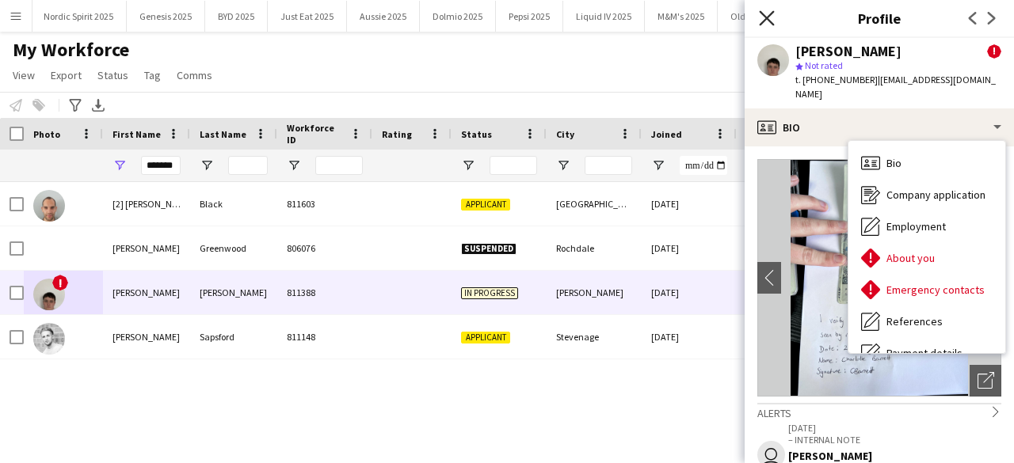
click at [761, 21] on icon "Close pop-in" at bounding box center [766, 17] width 15 height 15
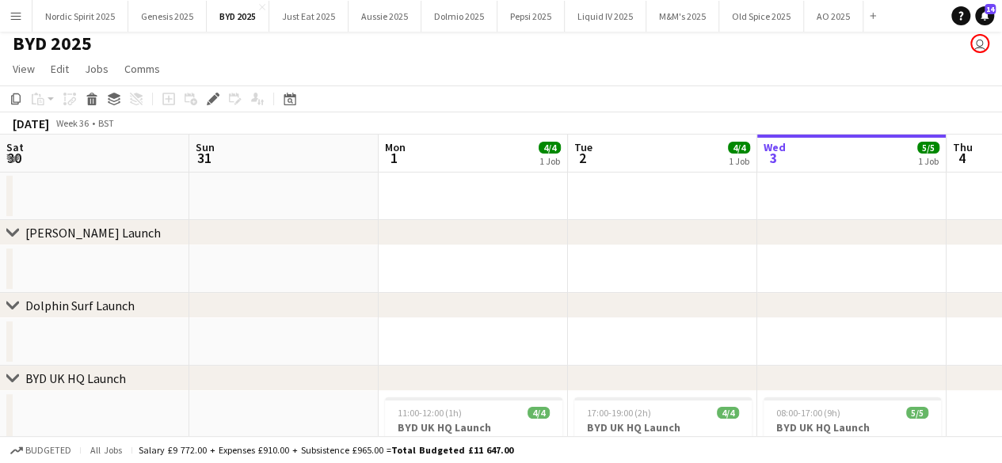
scroll to position [0, 545]
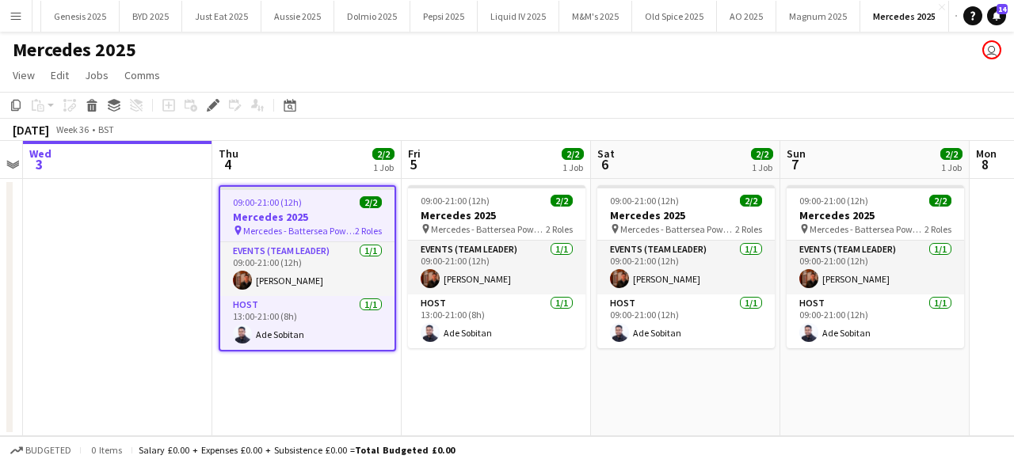
click at [22, 21] on button "Menu" at bounding box center [16, 16] width 32 height 32
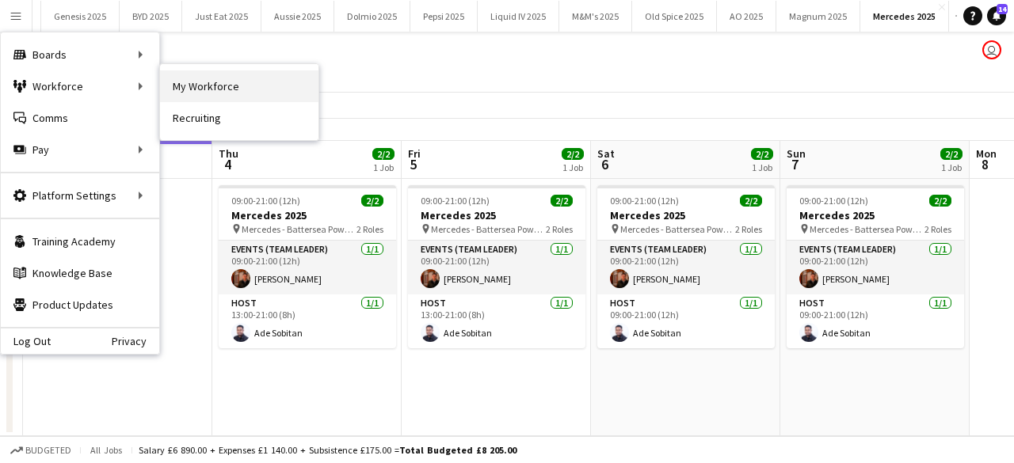
click at [181, 85] on link "My Workforce" at bounding box center [239, 87] width 158 height 32
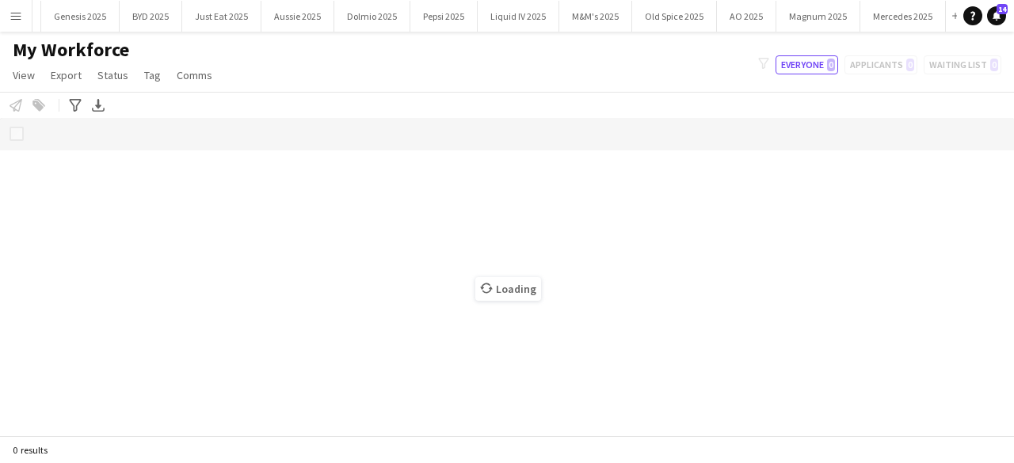
scroll to position [0, 86]
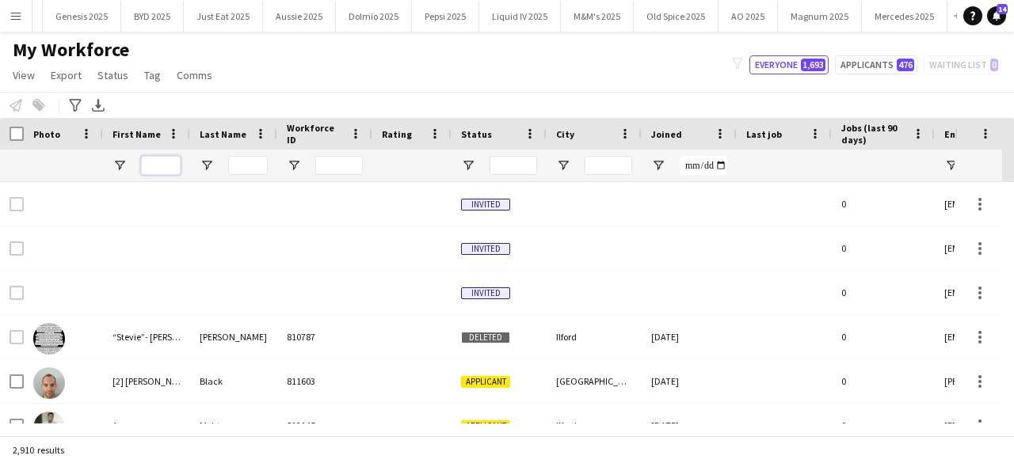
click at [157, 162] on input "First Name Filter Input" at bounding box center [161, 165] width 40 height 19
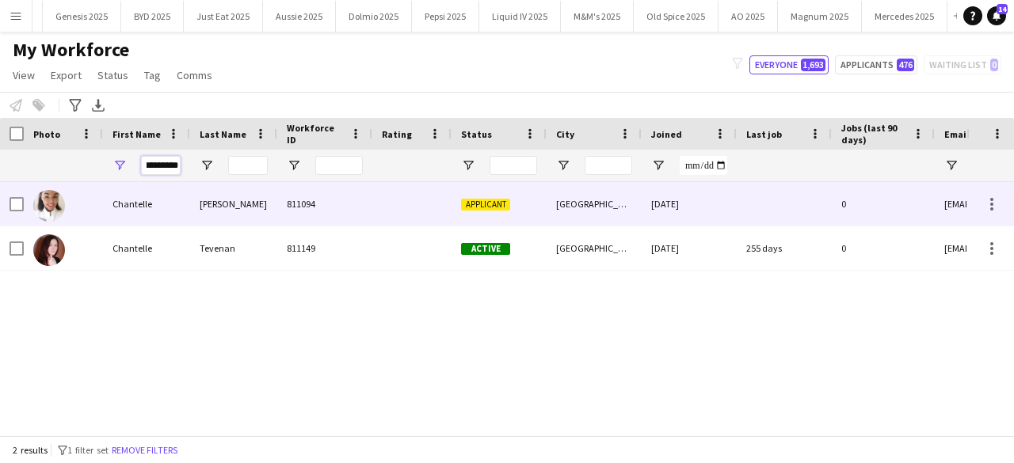
type input "*********"
click at [49, 213] on img at bounding box center [49, 206] width 32 height 32
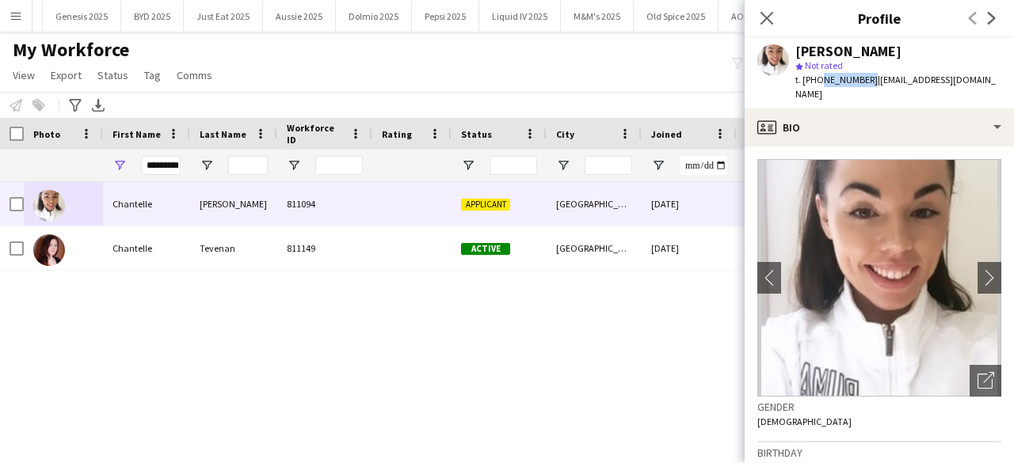
drag, startPoint x: 816, startPoint y: 80, endPoint x: 864, endPoint y: 80, distance: 47.5
click at [864, 80] on span "t. +447710590716" at bounding box center [836, 80] width 82 height 12
copy span "7710590716"
click at [936, 51] on div "Chantelle Archer" at bounding box center [898, 51] width 206 height 14
click at [570, 357] on div "Chantelle Archer 811094 Applicant Manchester 30-01-2024 0 chantellela@hotmail.c…" at bounding box center [483, 303] width 967 height 242
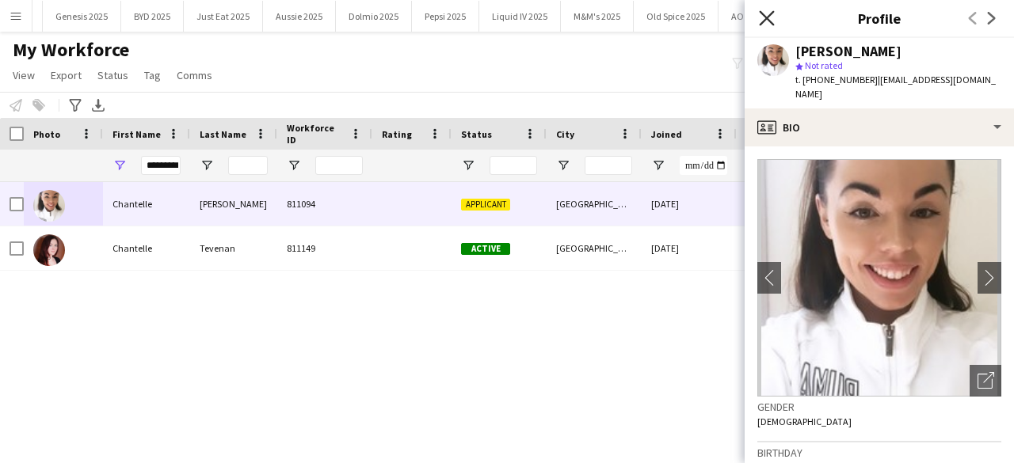
click at [762, 22] on icon at bounding box center [766, 17] width 15 height 15
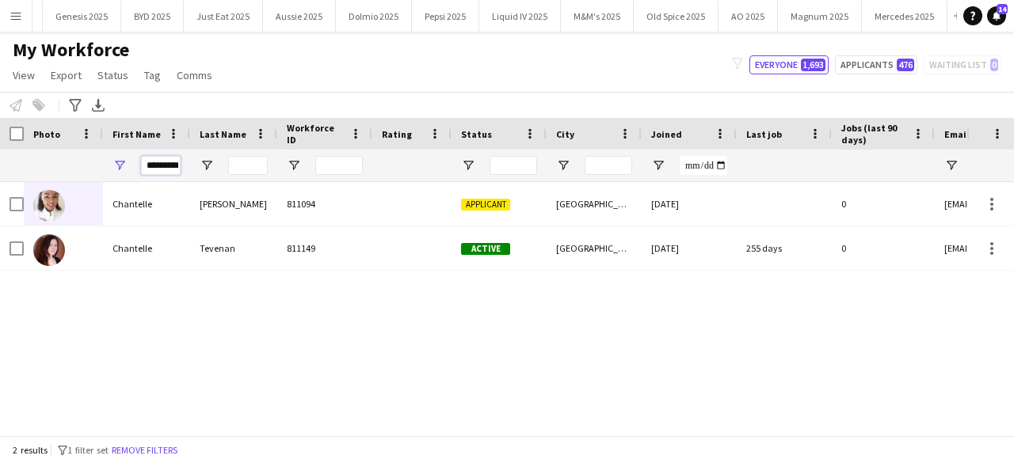
click at [145, 169] on input "*********" at bounding box center [161, 165] width 40 height 19
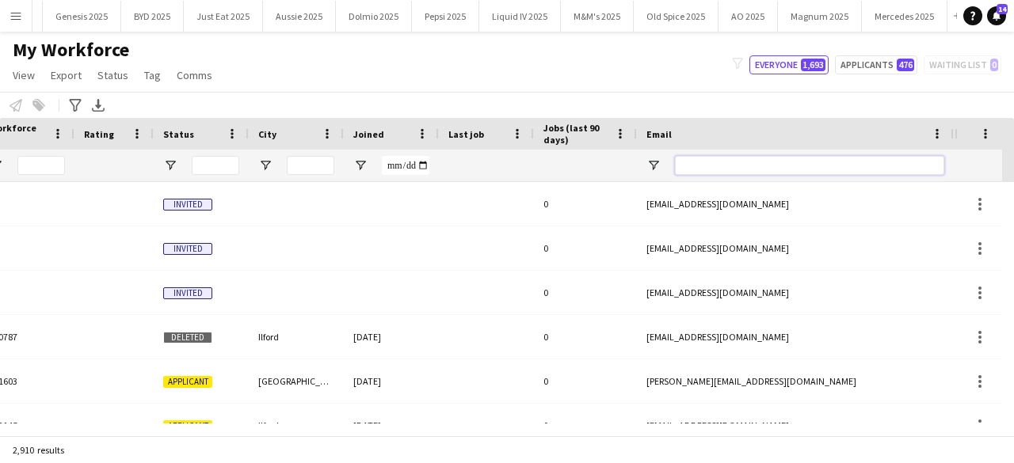
click at [792, 169] on input "Email Filter Input" at bounding box center [809, 165] width 269 height 19
paste input "**********"
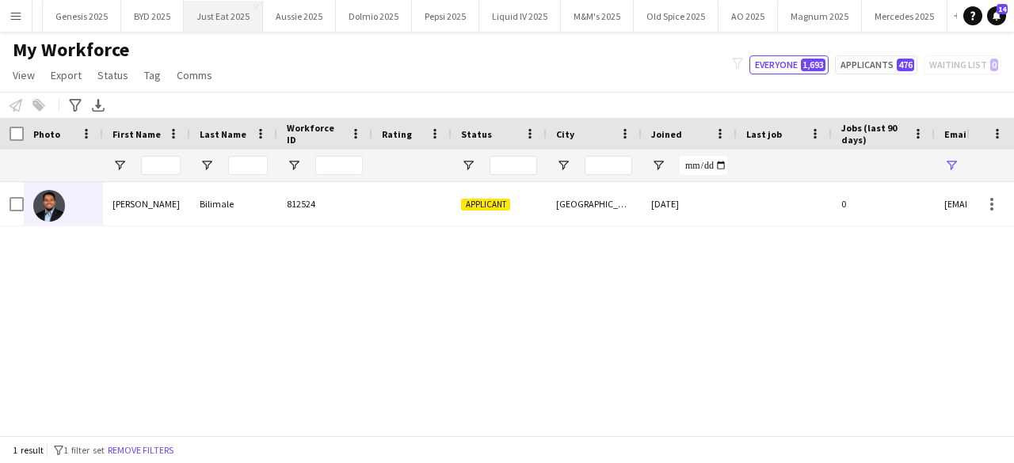
type input "**********"
